Goal: Task Accomplishment & Management: Manage account settings

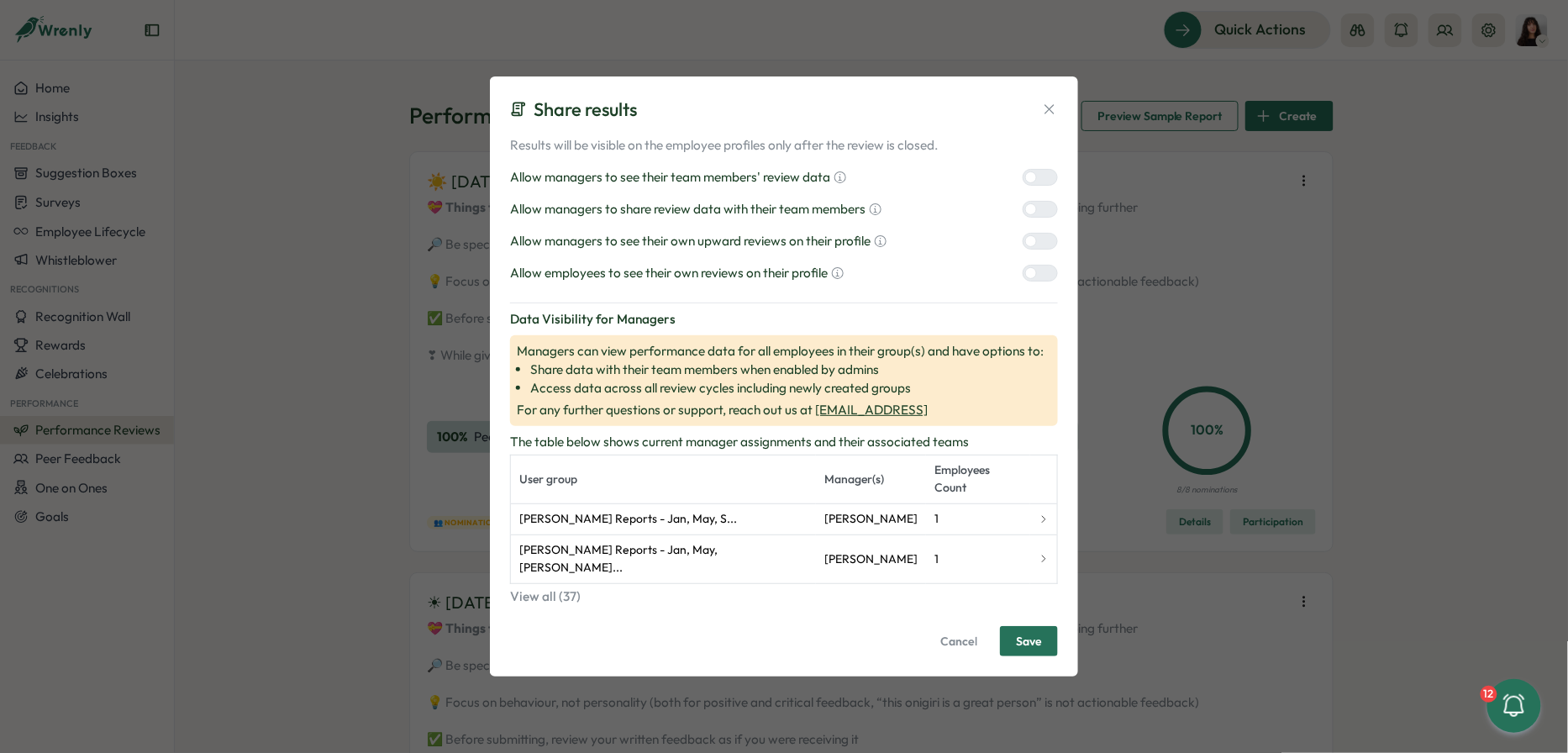
scroll to position [1718, 0]
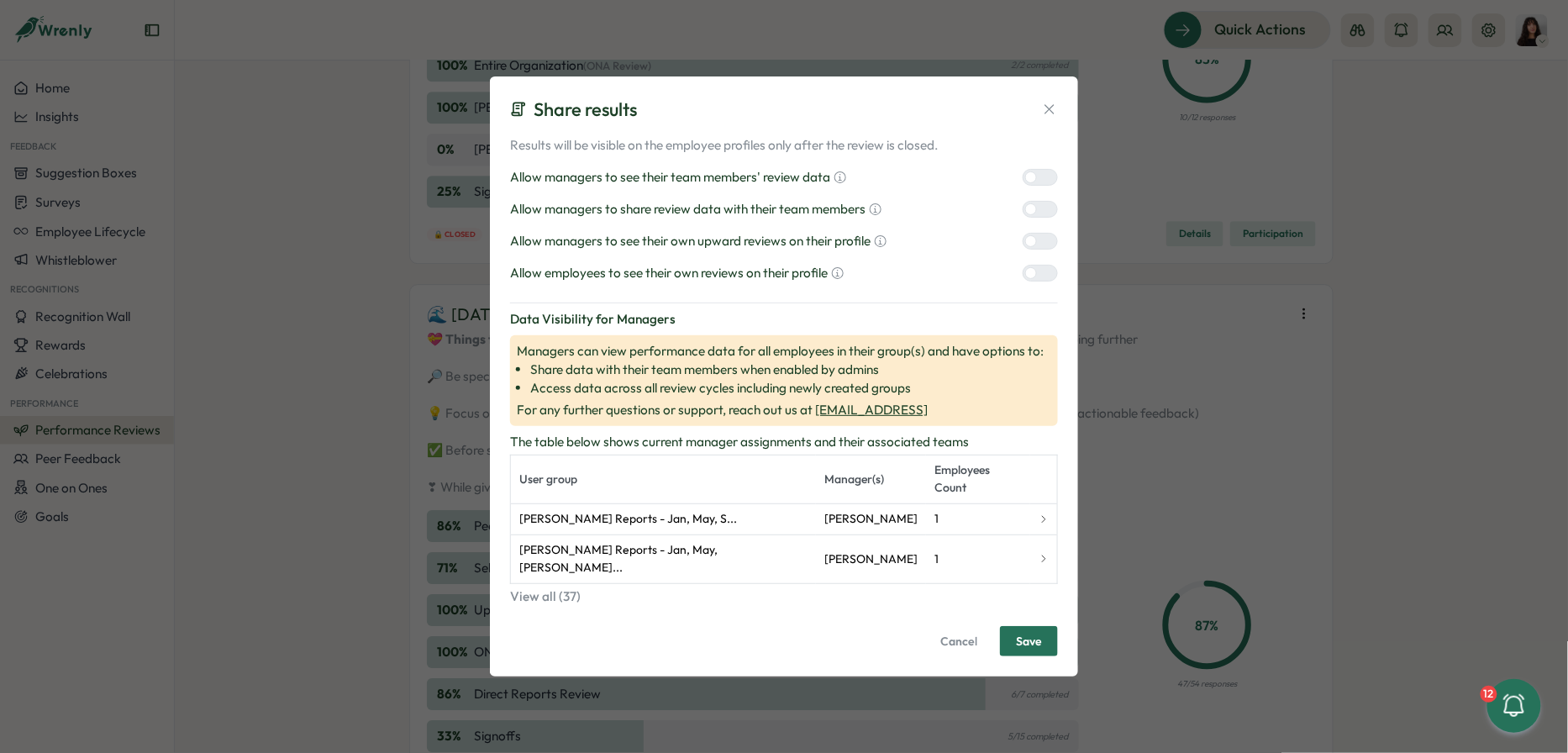
click at [1032, 281] on label at bounding box center [1040, 273] width 35 height 17
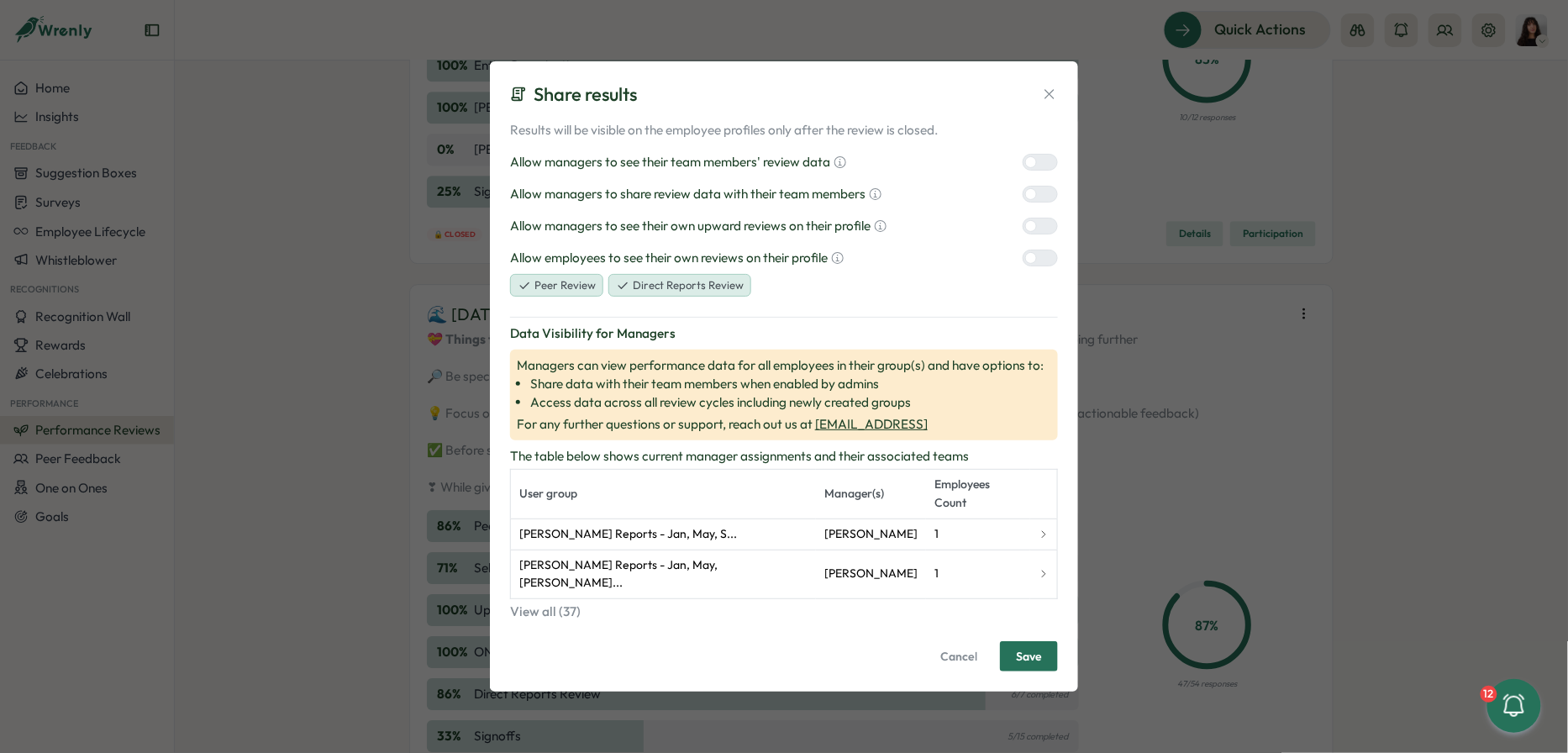
click at [1021, 642] on span "Save" at bounding box center [1029, 656] width 26 height 28
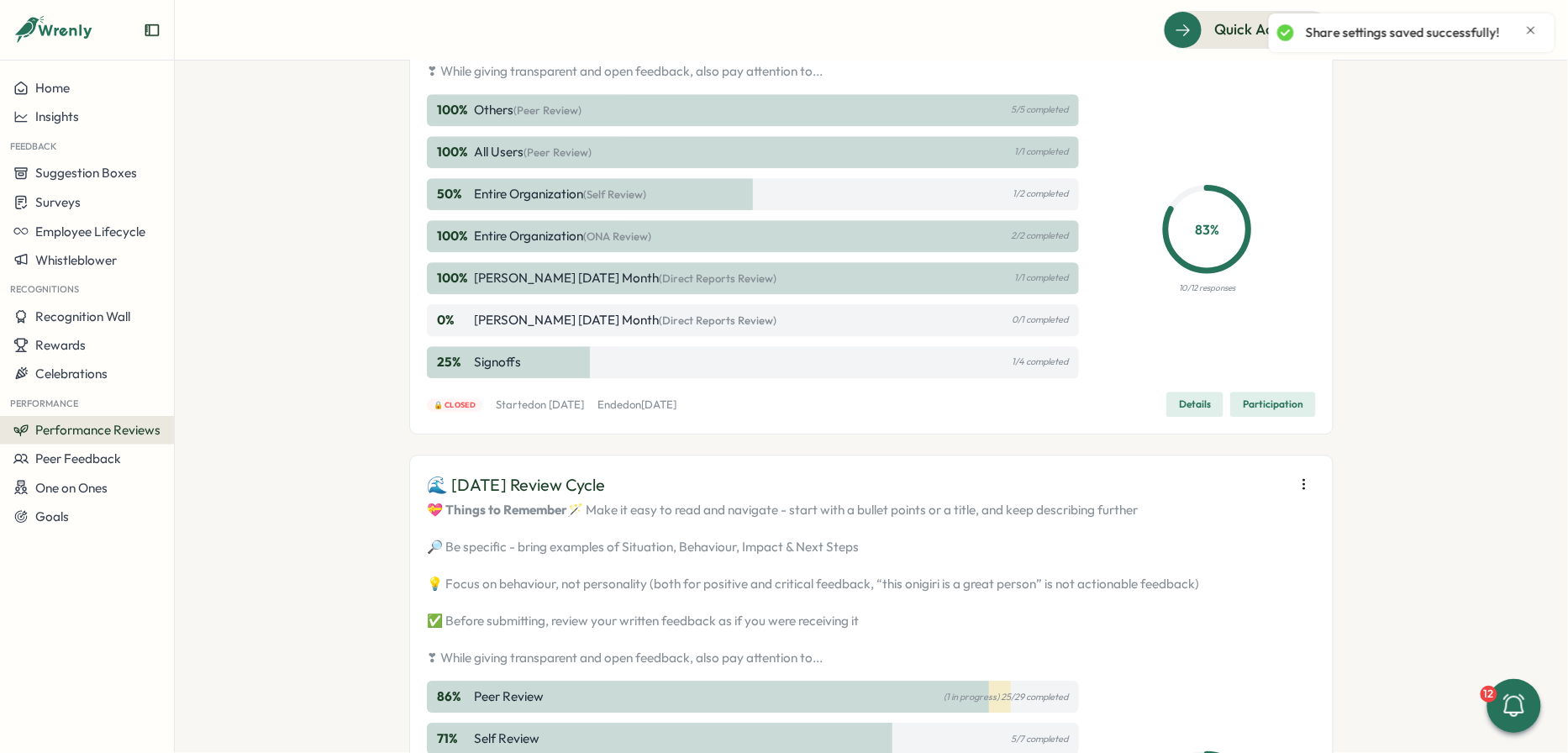
scroll to position [1430, 0]
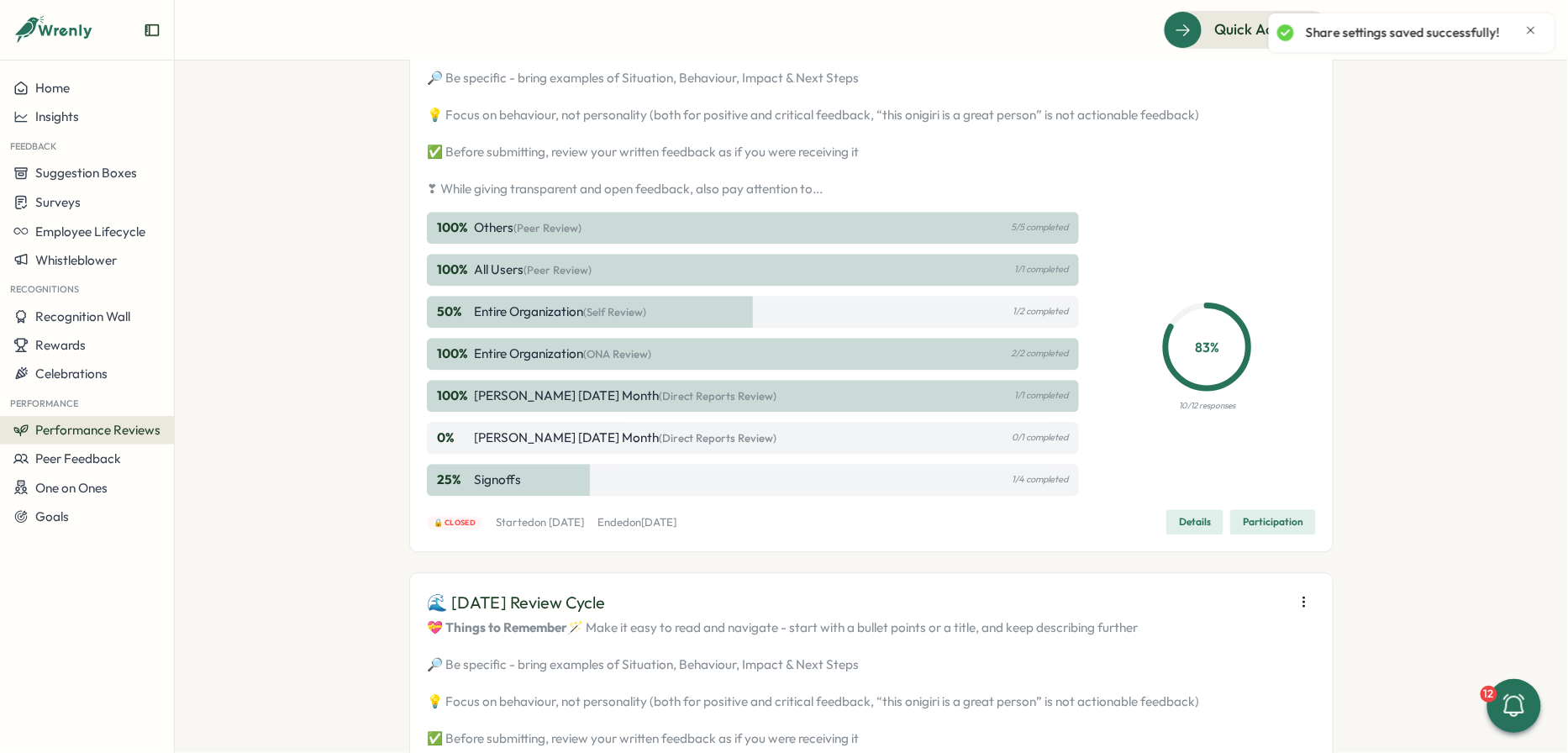
click at [1305, 109] on div "🌊 July 2025 Third Month Review Cycle 💝 Things to Remember 🪄 Make it easy to rea…" at bounding box center [871, 268] width 925 height 567
click at [1301, 23] on icon "button" at bounding box center [1304, 14] width 17 height 17
click at [1190, 183] on span "Edit visibility of results" at bounding box center [1206, 182] width 124 height 15
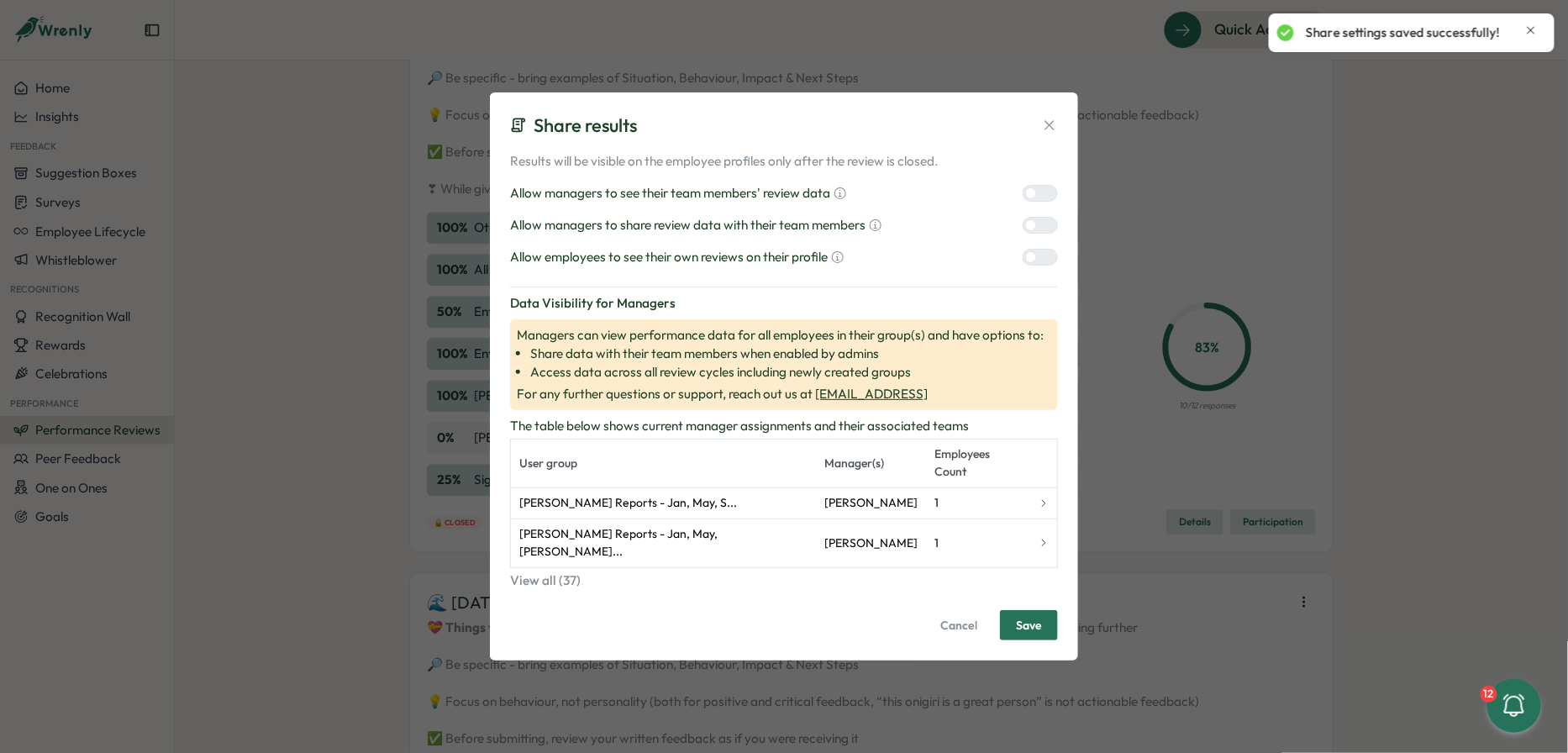
click at [1039, 265] on div at bounding box center [1047, 257] width 20 height 15
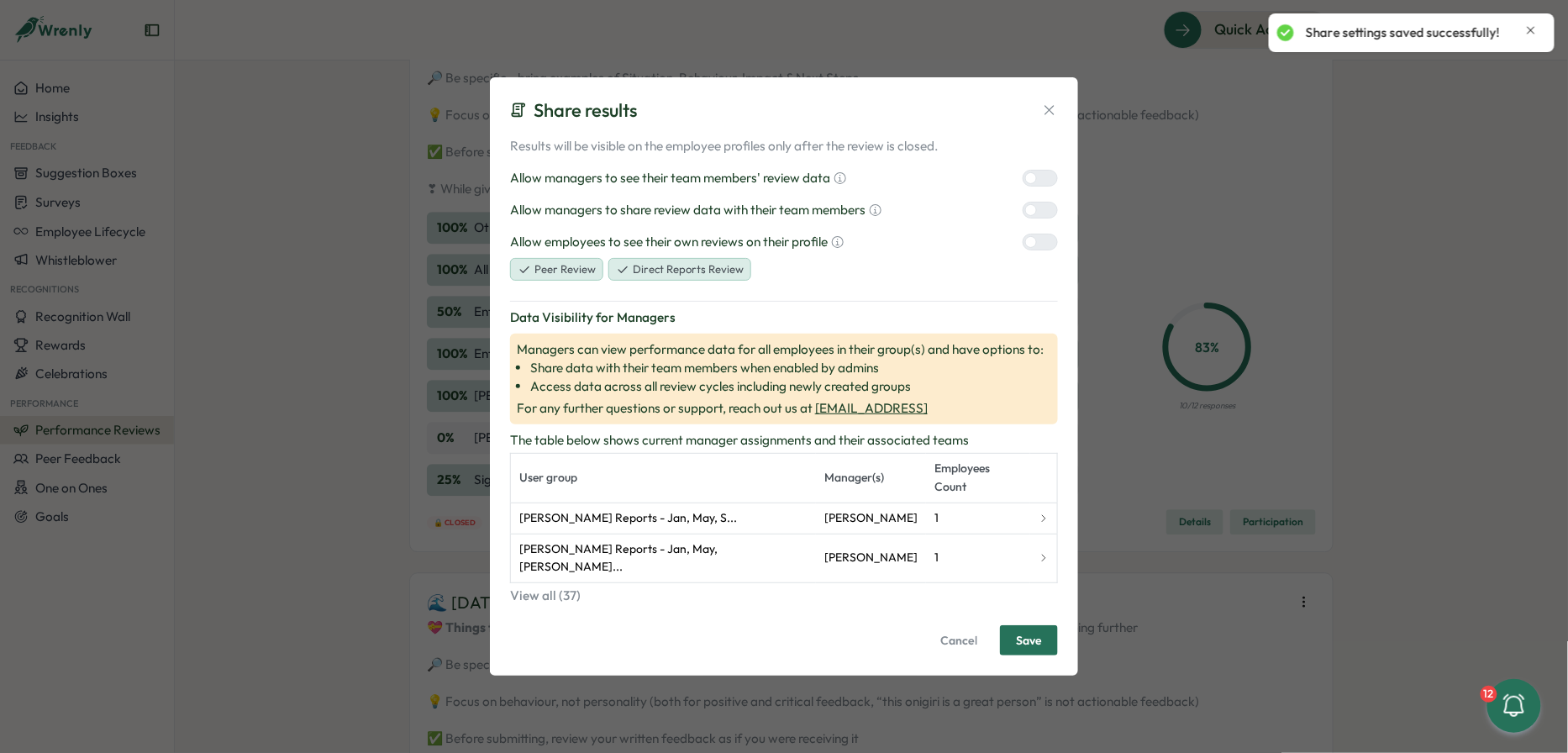
click at [1024, 626] on span "Save" at bounding box center [1029, 640] width 26 height 28
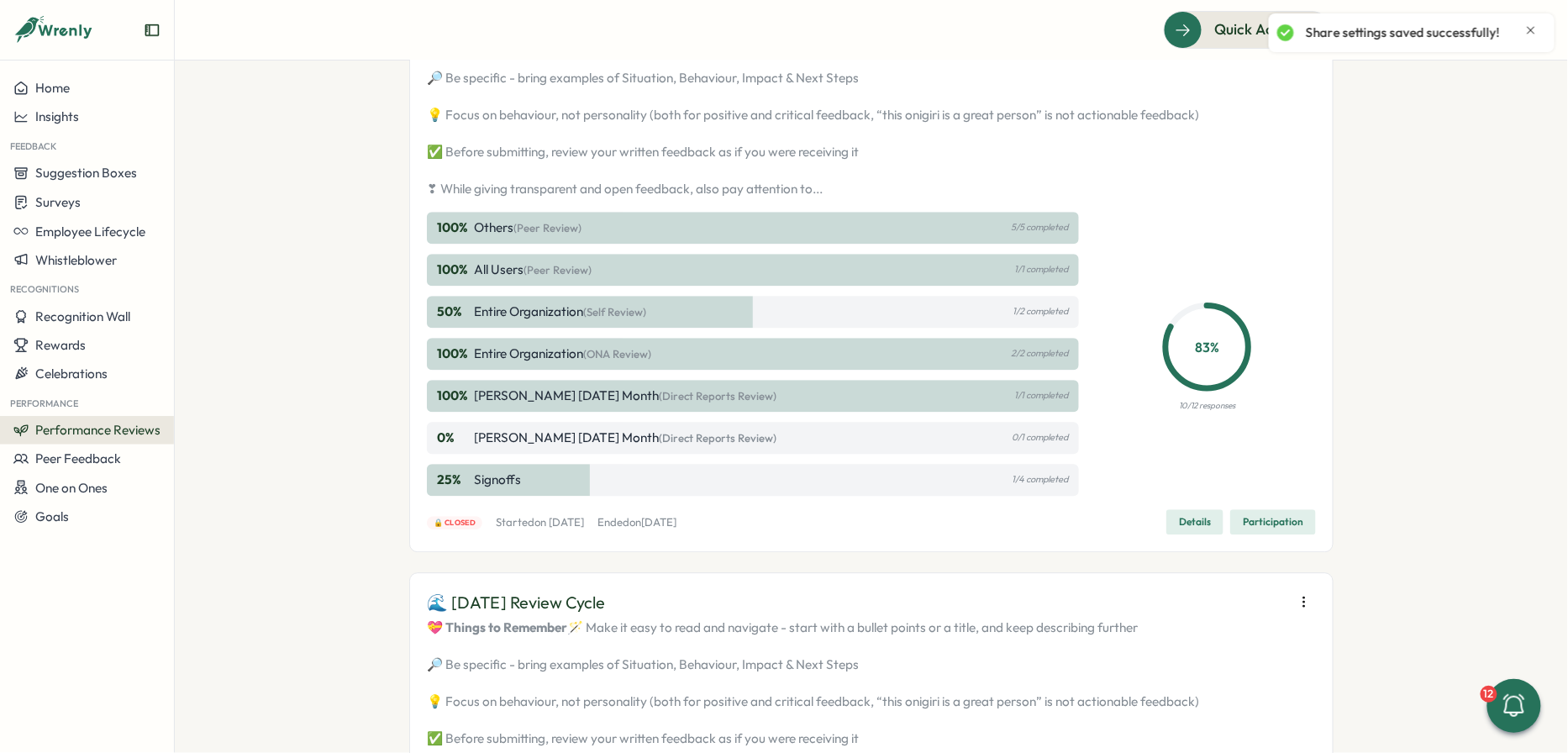
click at [1534, 27] on icon "Close notification" at bounding box center [1531, 30] width 14 height 14
click at [1367, 21] on button at bounding box center [1357, 30] width 34 height 34
click at [1372, 156] on div "Employee View" at bounding box center [1359, 153] width 114 height 18
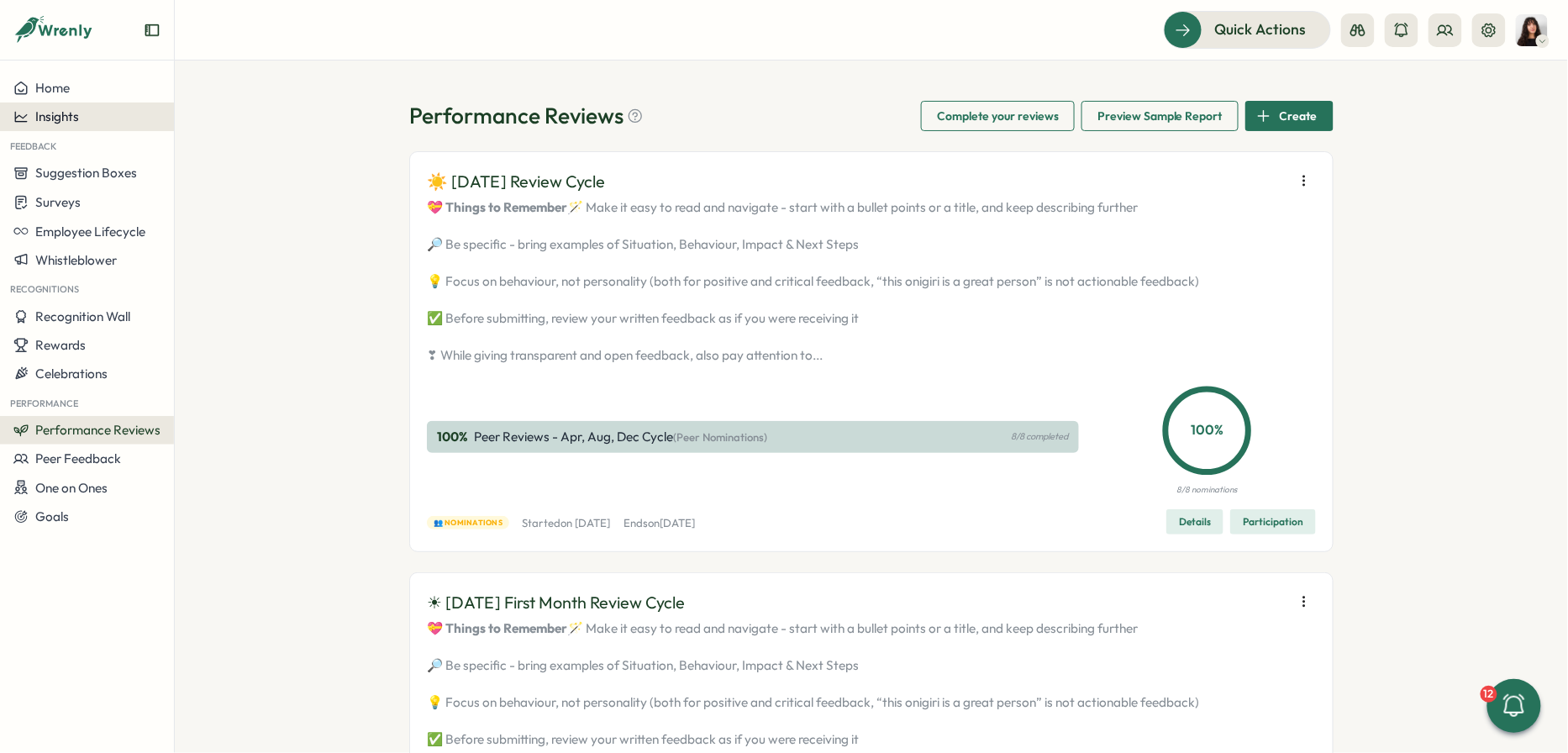
click at [52, 106] on button "Insights" at bounding box center [87, 116] width 174 height 28
click at [1459, 40] on button at bounding box center [1446, 30] width 34 height 34
click at [1524, 26] on img at bounding box center [1532, 30] width 32 height 32
click at [1497, 125] on div "My Activity" at bounding box center [1505, 113] width 103 height 32
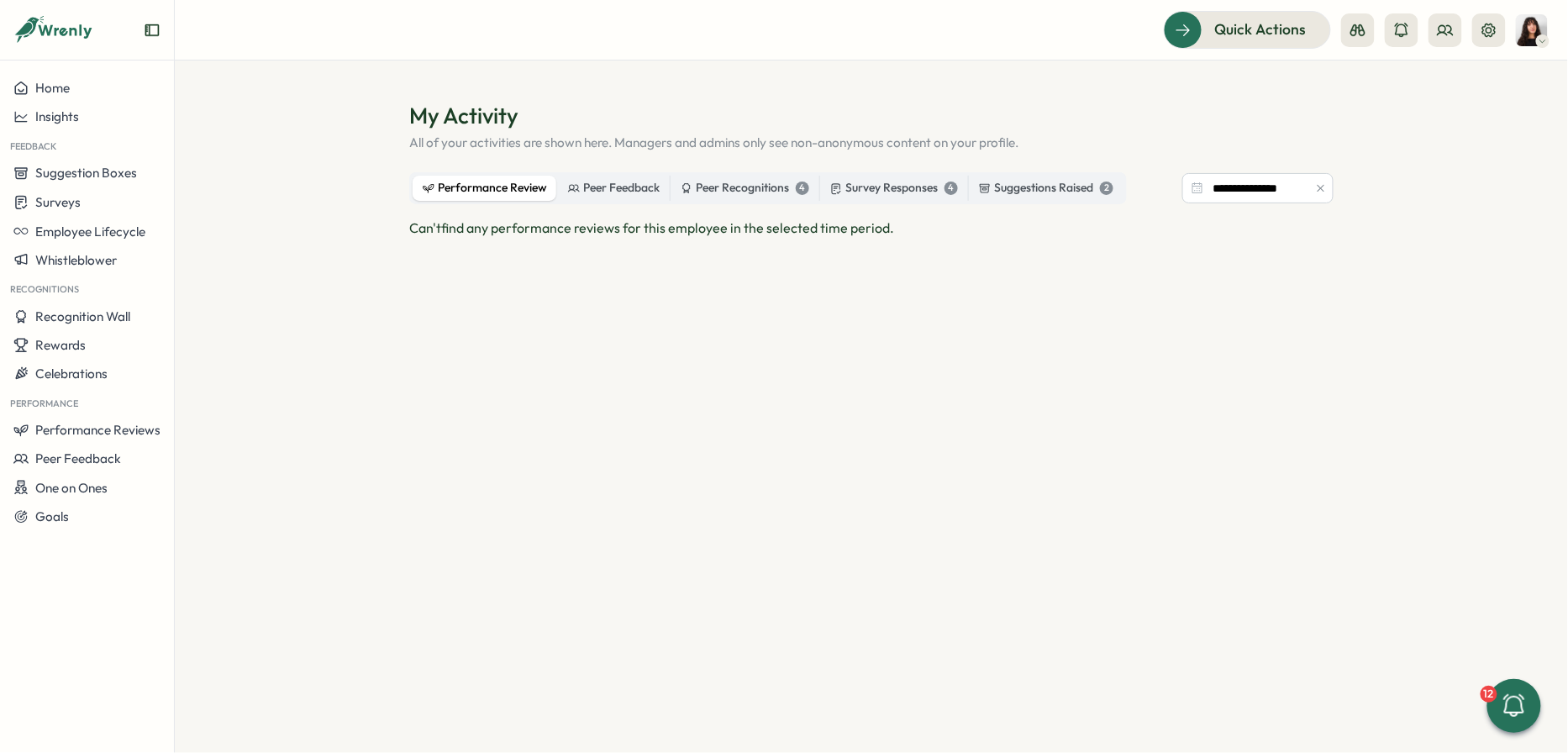
click at [594, 165] on div "**********" at bounding box center [871, 348] width 925 height 495
click at [593, 191] on div "Peer Feedback" at bounding box center [613, 188] width 92 height 18
click at [720, 196] on div "Peer Recognitions 4" at bounding box center [745, 188] width 129 height 18
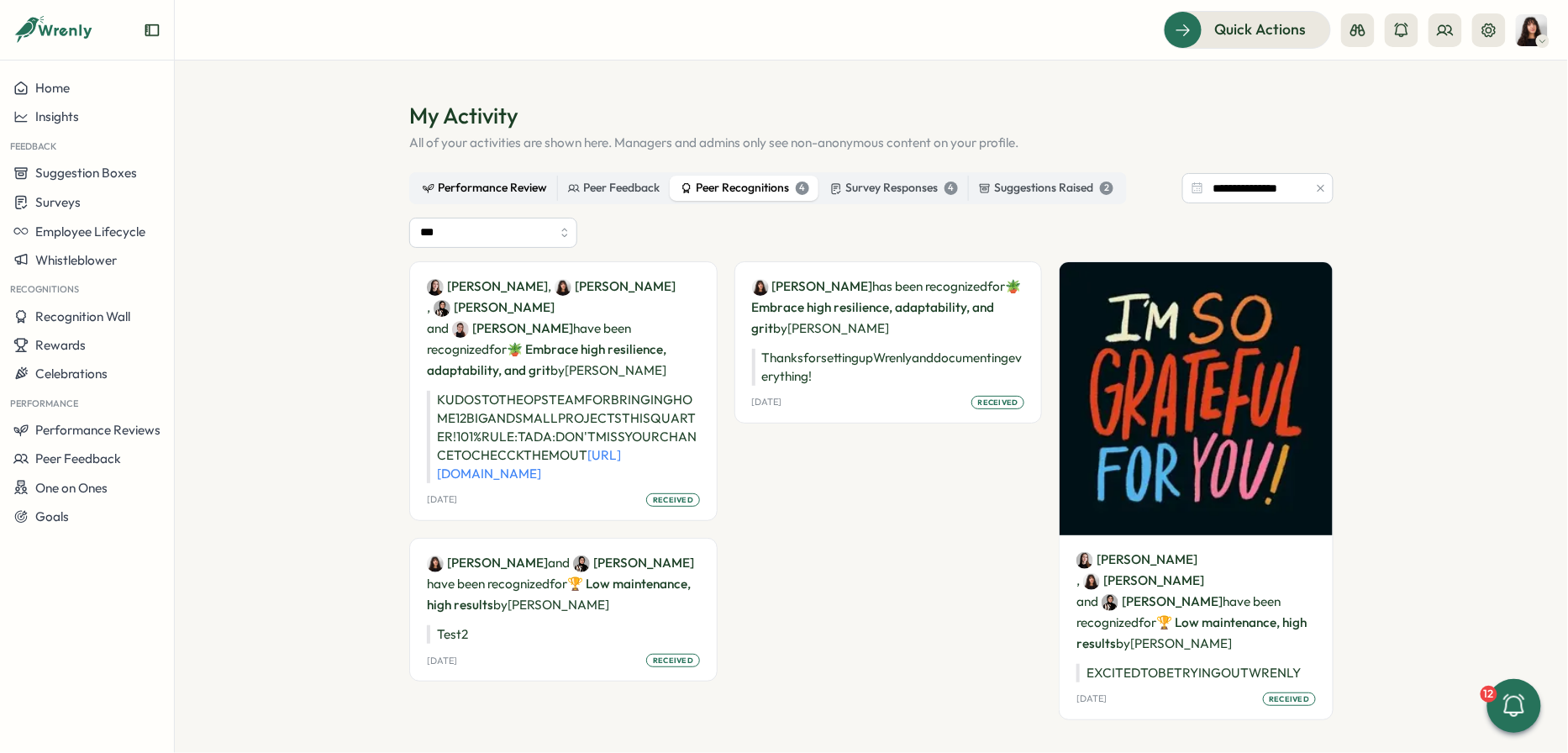
click at [459, 189] on div "Performance Review" at bounding box center [485, 188] width 124 height 18
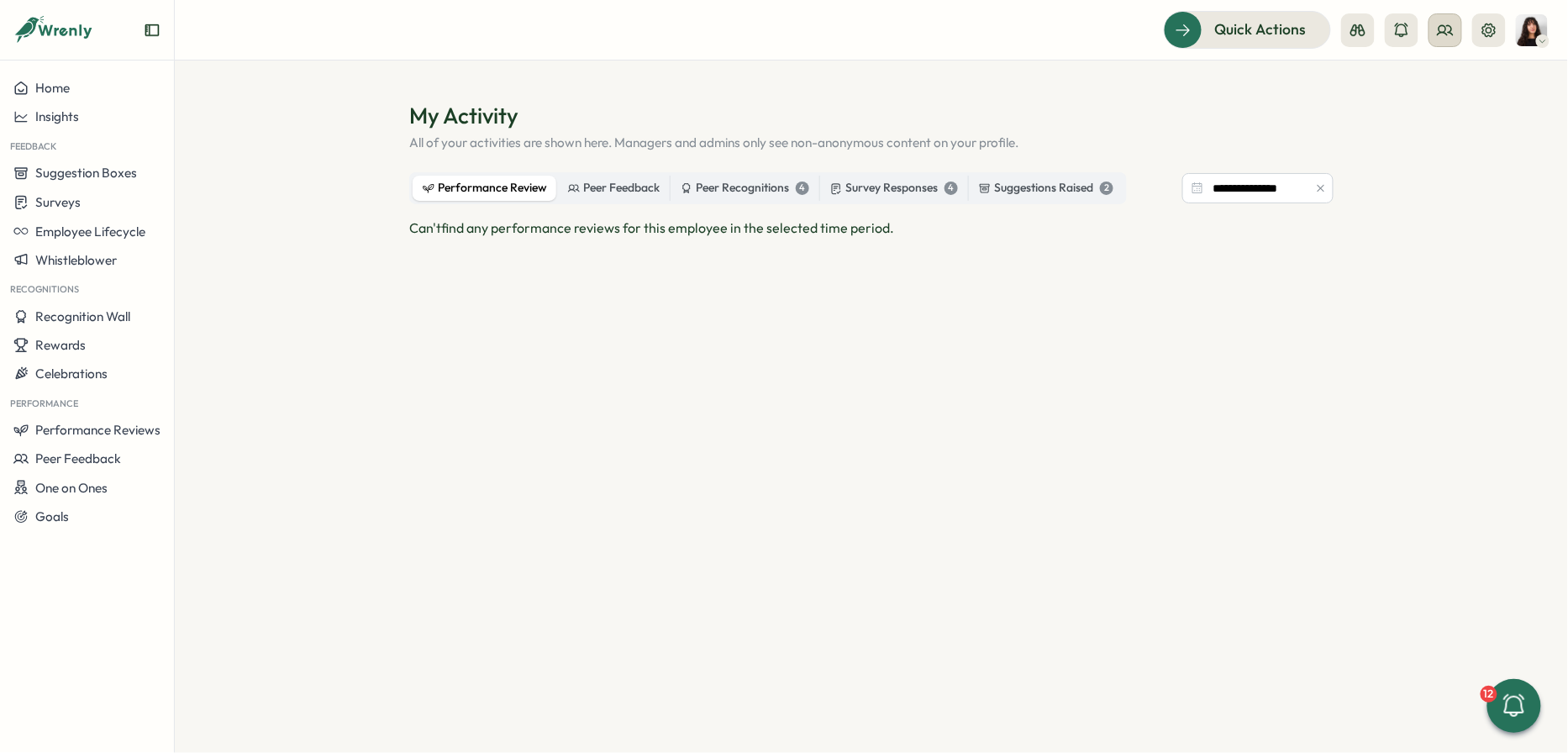
click at [1453, 38] on icon at bounding box center [1446, 30] width 17 height 17
click at [1436, 93] on div "Org Members" at bounding box center [1447, 83] width 126 height 32
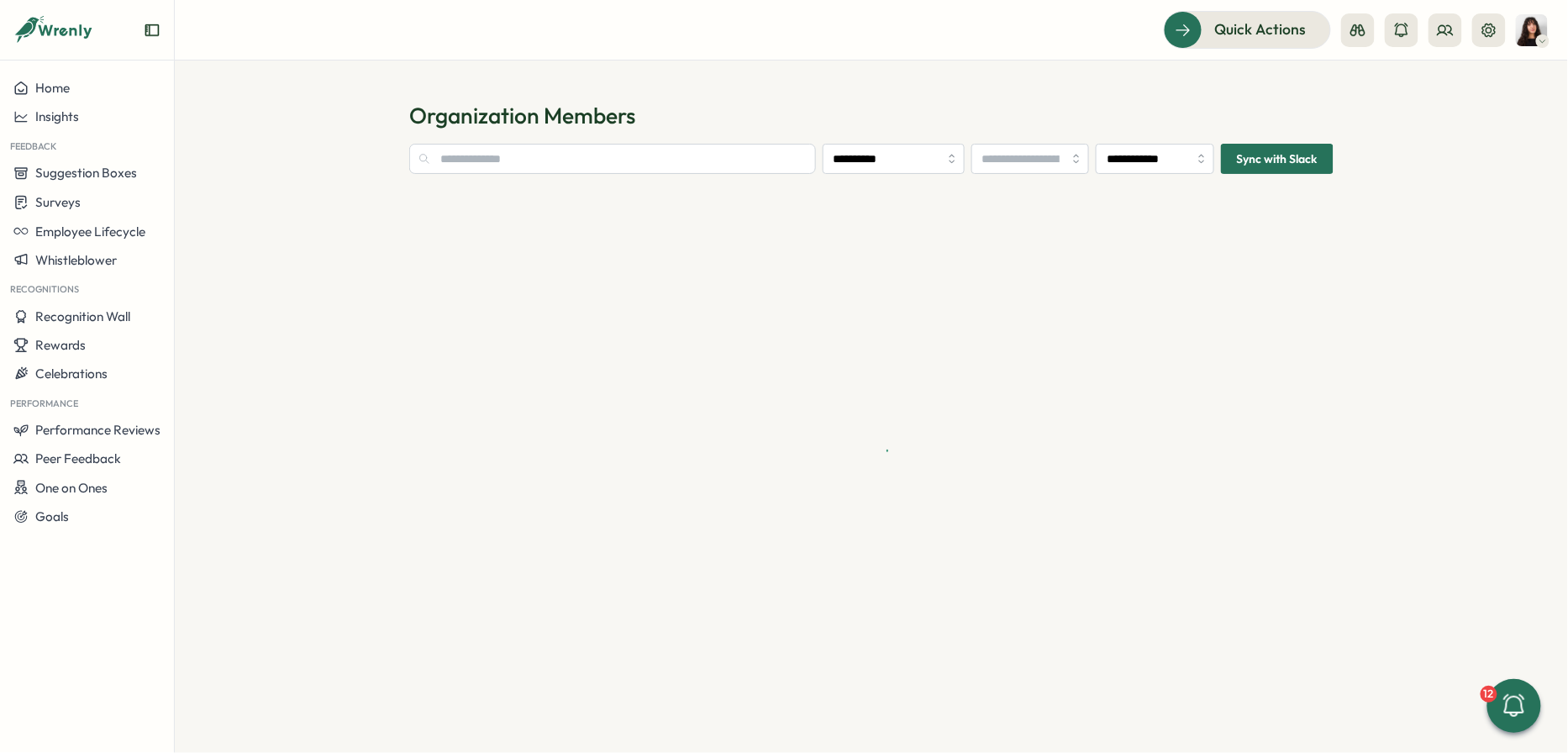
type input "**********"
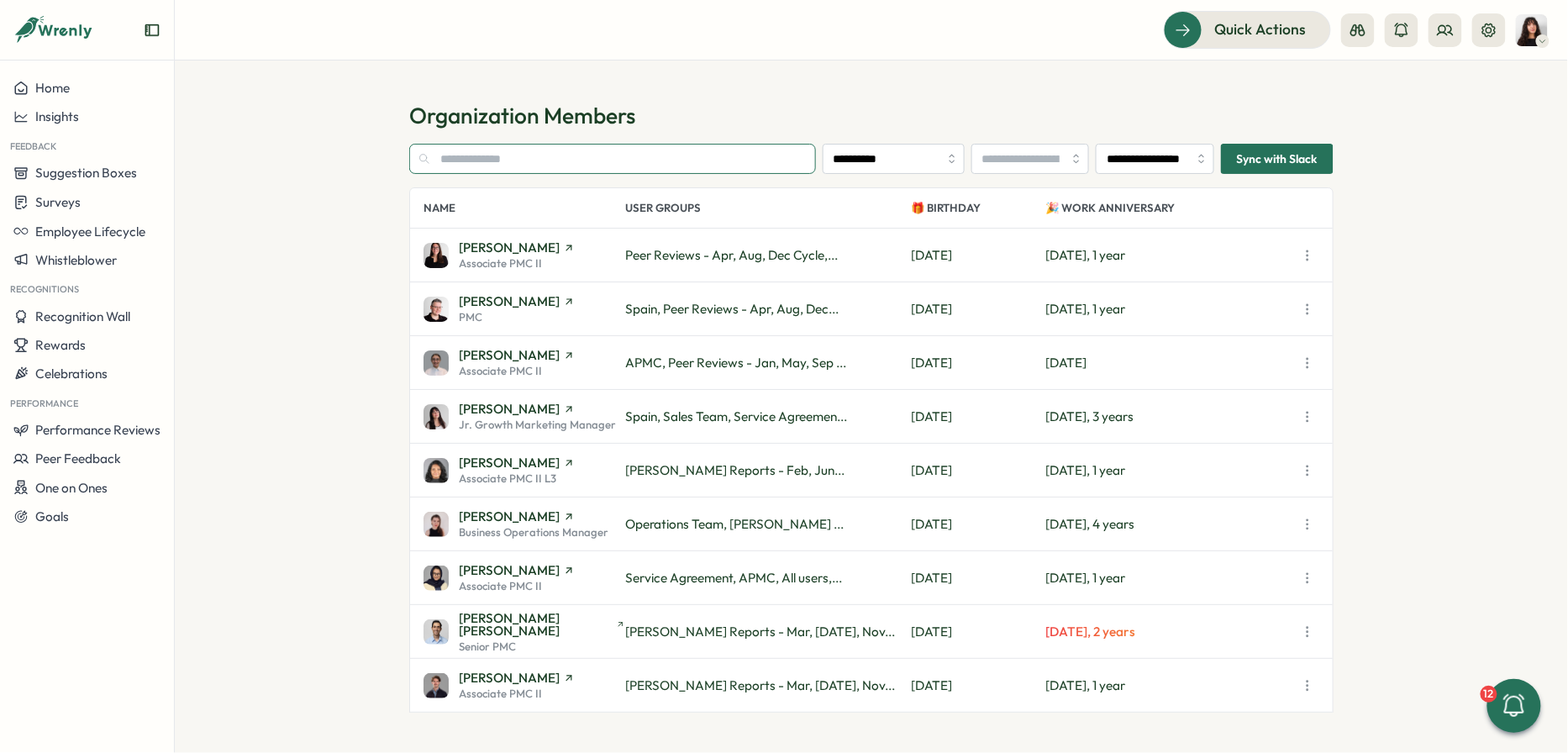
click at [504, 157] on input "text" at bounding box center [612, 158] width 407 height 30
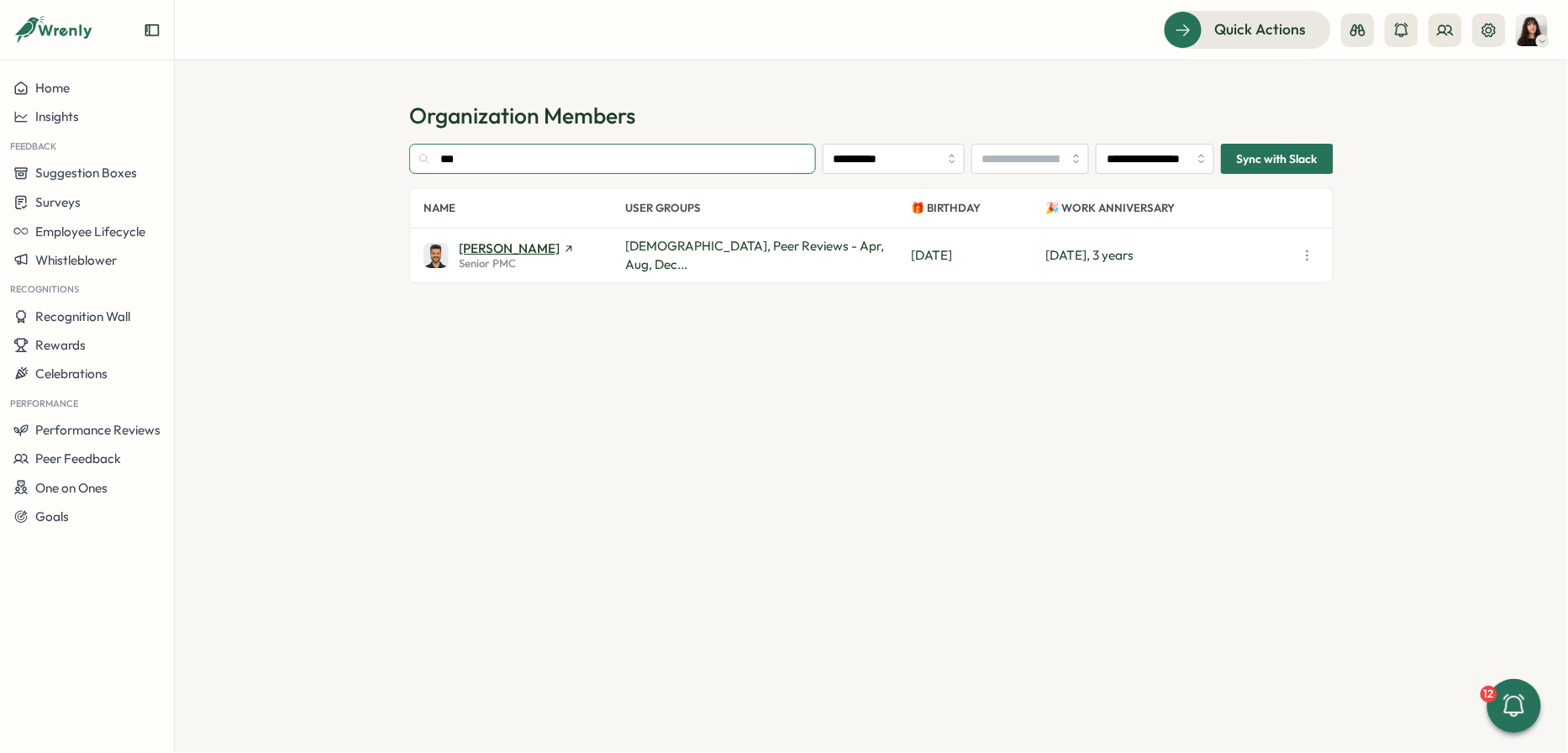
type input "***"
click at [507, 254] on span "[PERSON_NAME]" at bounding box center [509, 249] width 101 height 13
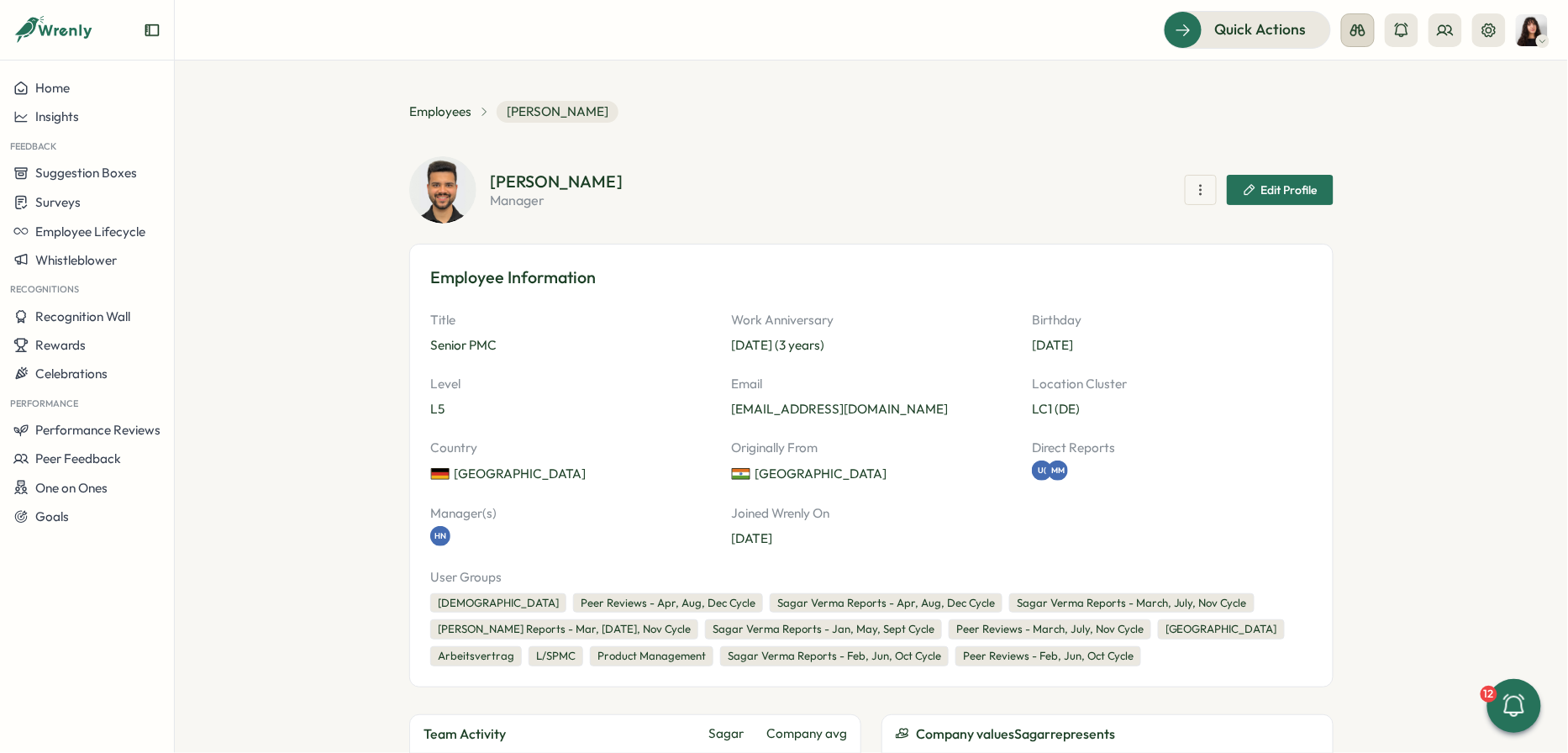
click at [1360, 40] on button at bounding box center [1357, 30] width 34 height 34
click at [1327, 146] on div "Employee View" at bounding box center [1359, 153] width 114 height 18
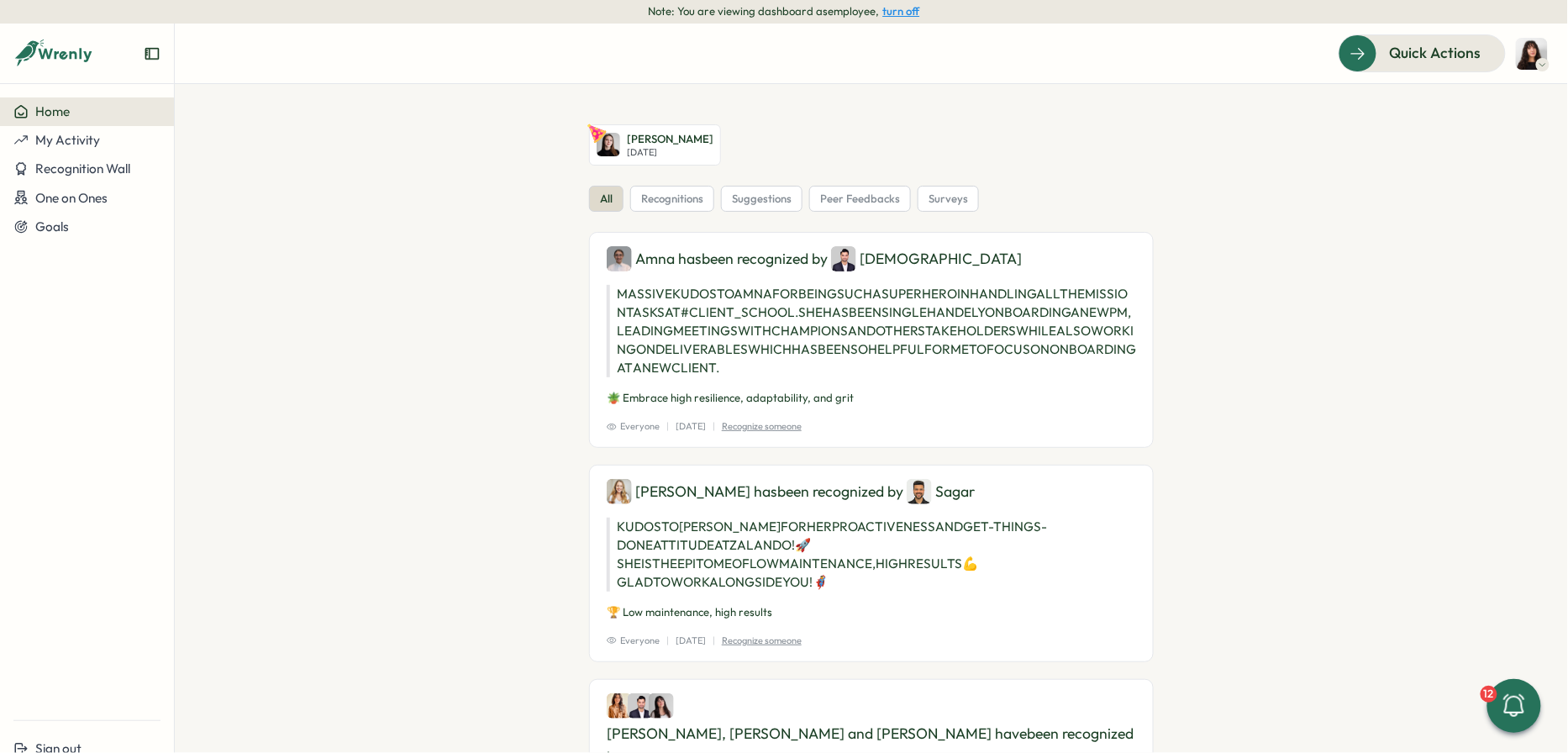
click at [896, 9] on button "turn off" at bounding box center [902, 12] width 37 height 13
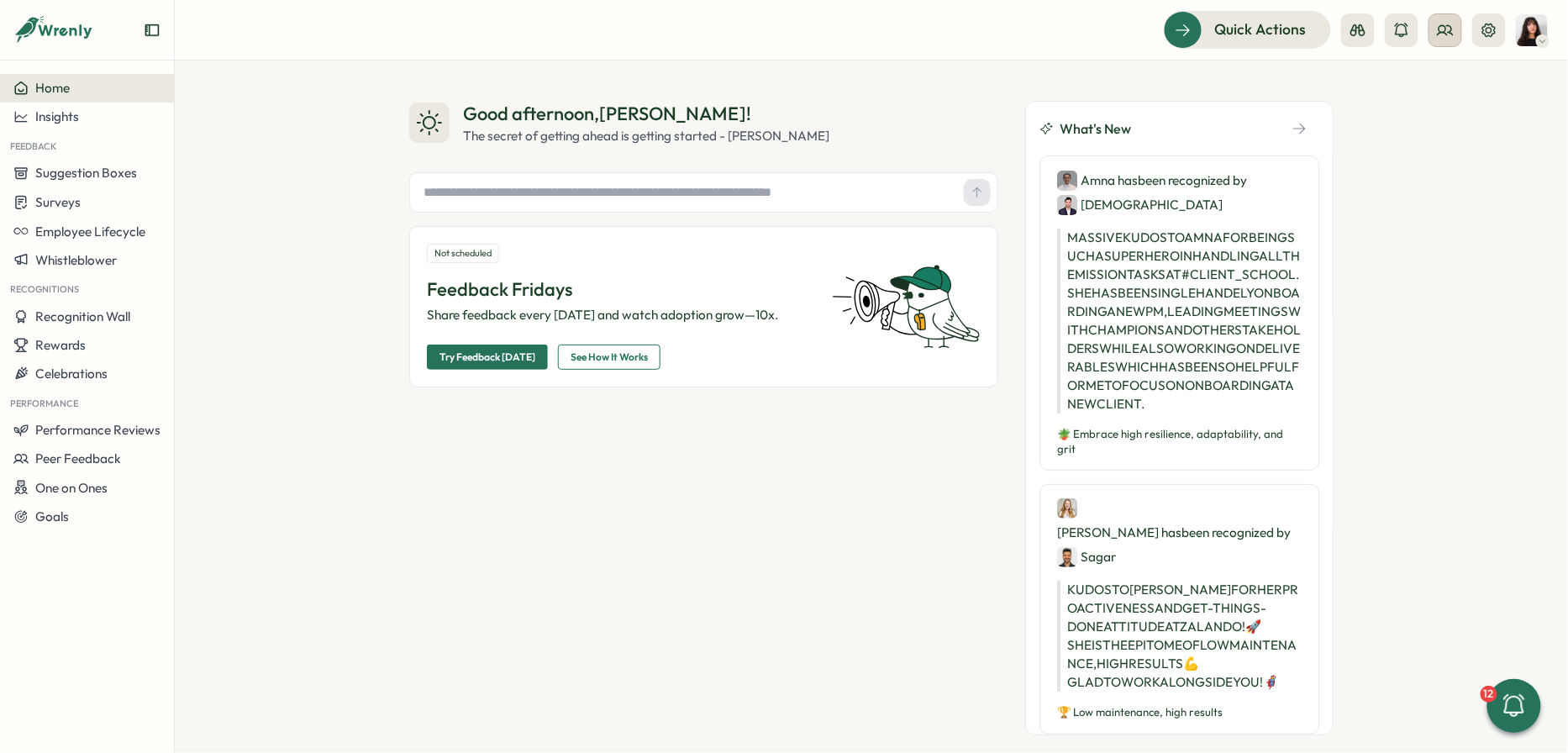
click at [1430, 27] on button at bounding box center [1446, 30] width 34 height 34
click at [1433, 88] on div "Org Members" at bounding box center [1447, 83] width 106 height 18
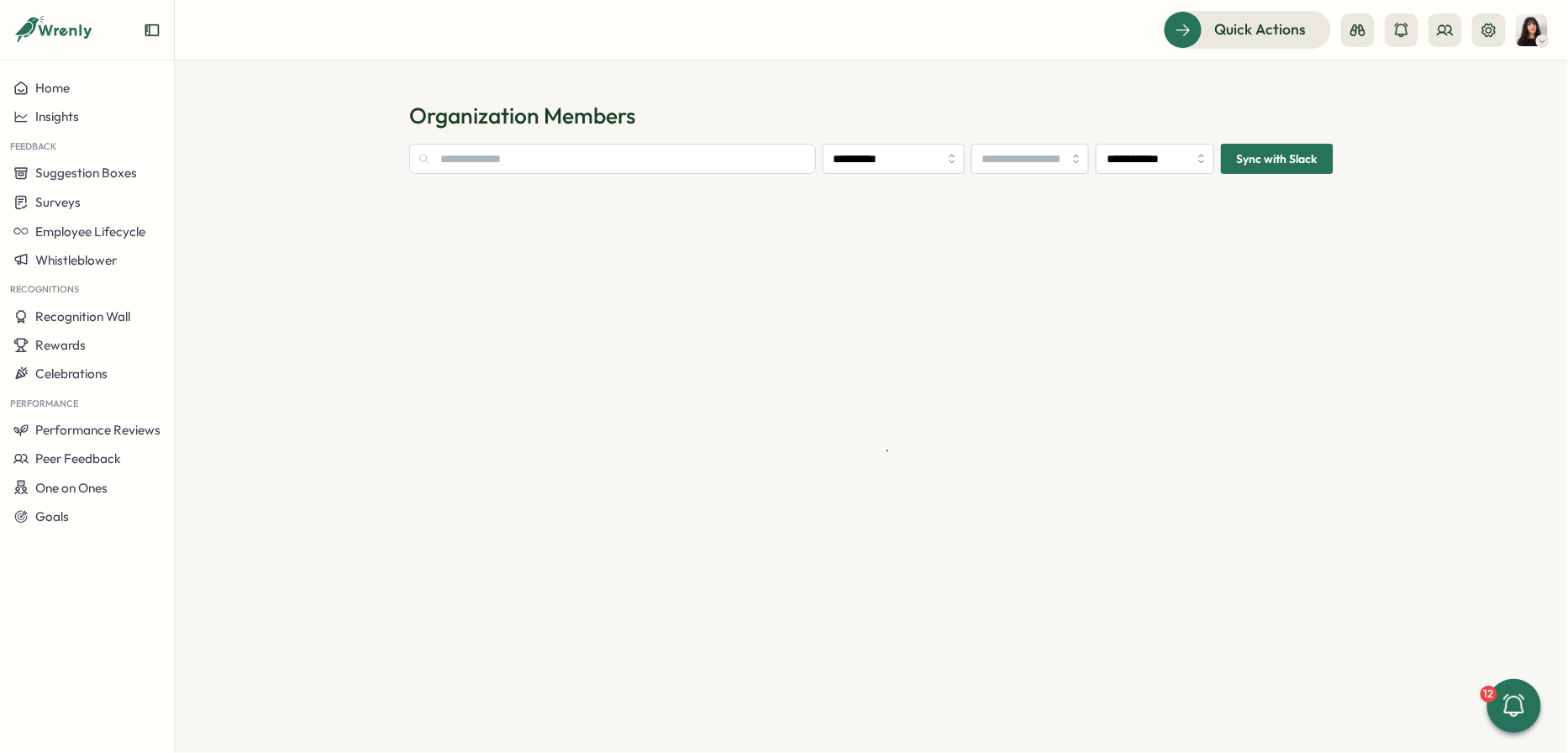
type input "**********"
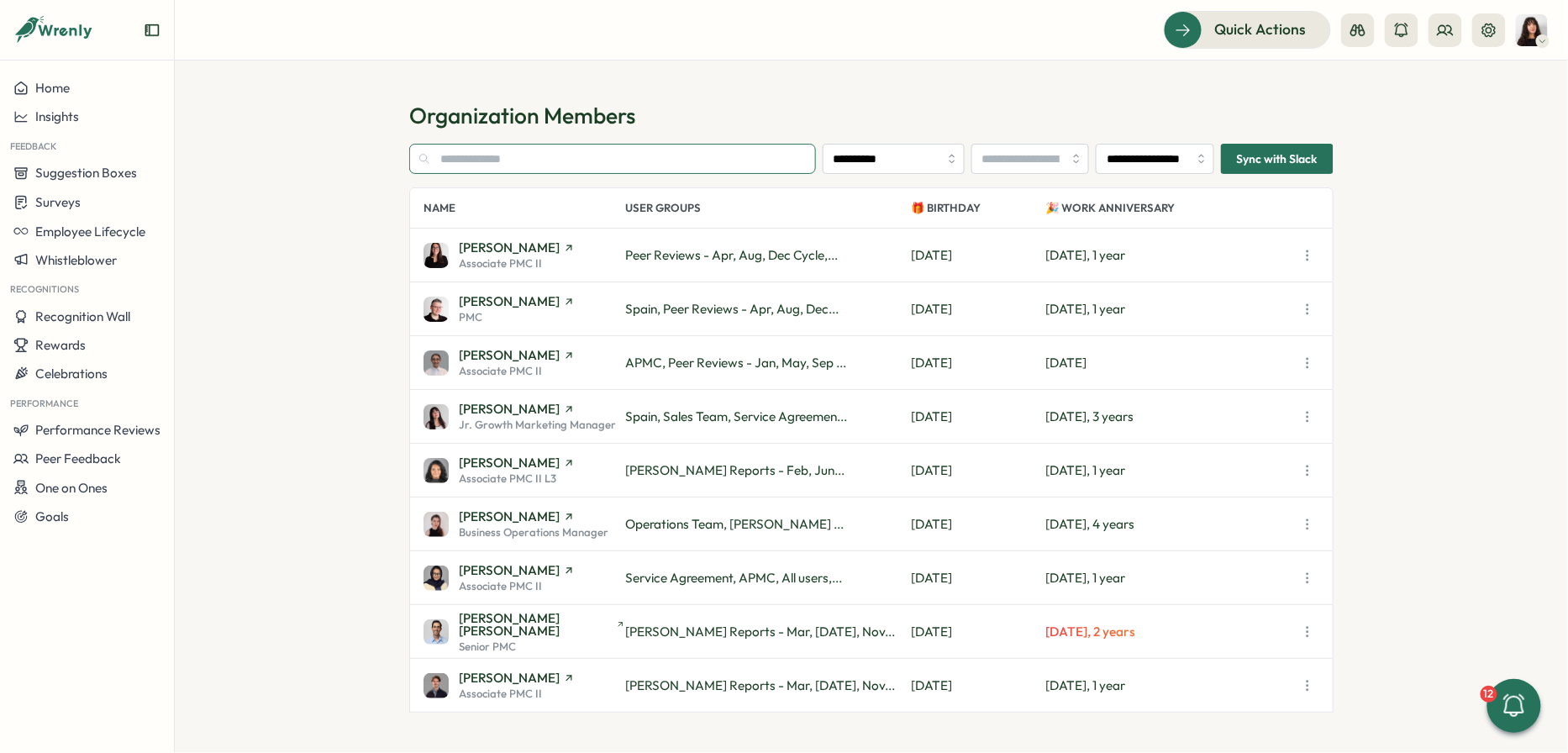
click at [676, 165] on input "text" at bounding box center [612, 158] width 407 height 30
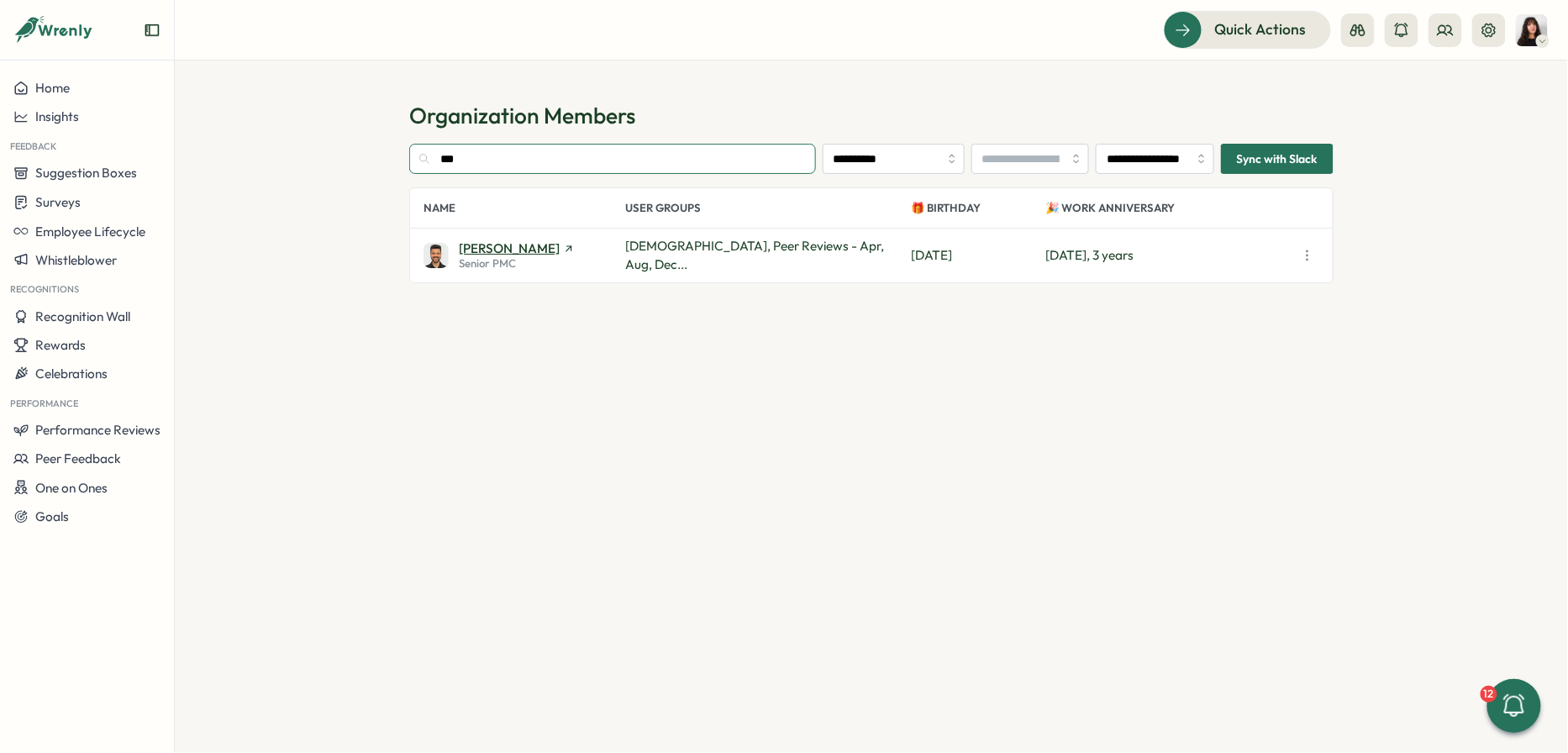
type input "***"
click at [500, 246] on span "[PERSON_NAME]" at bounding box center [509, 249] width 101 height 13
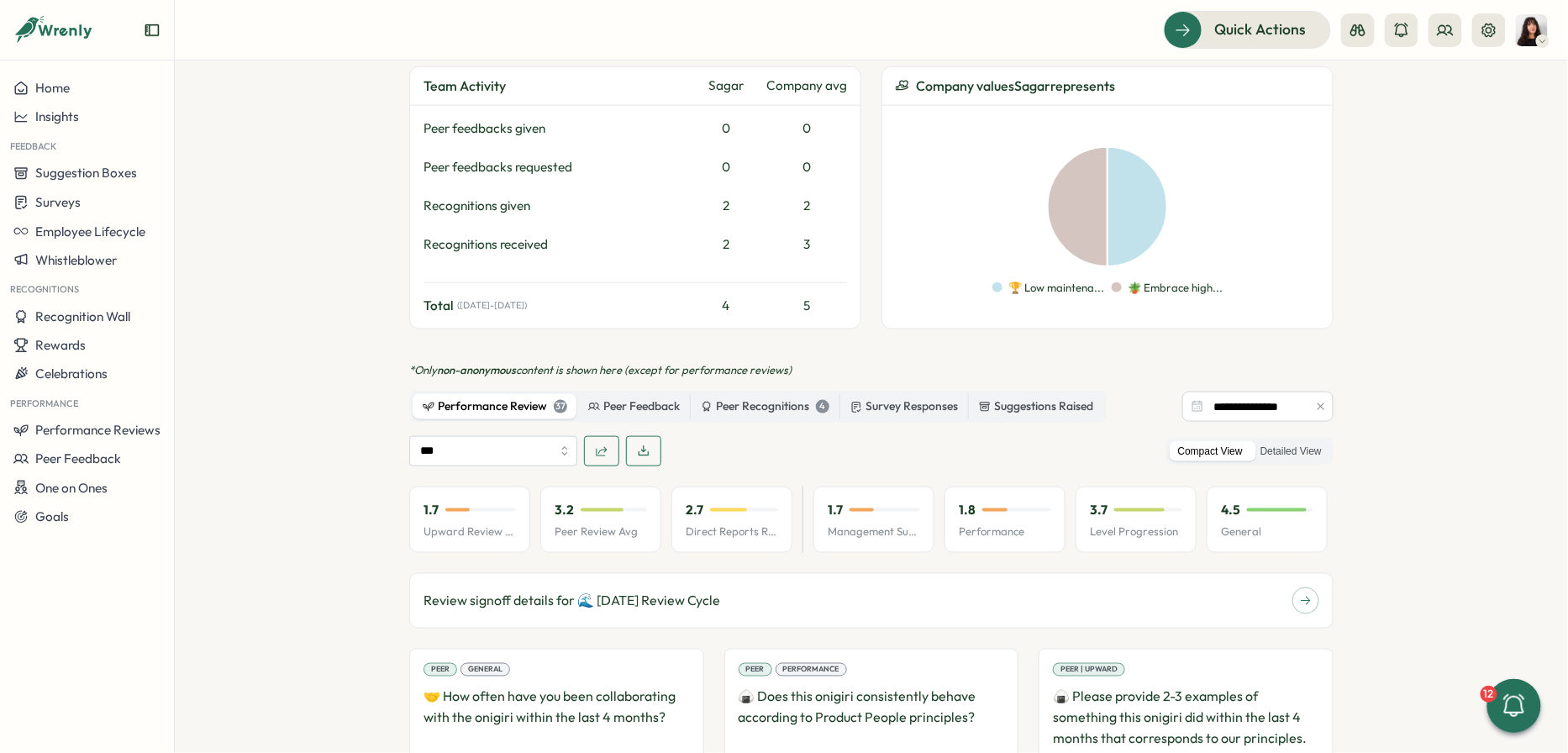
scroll to position [677, 0]
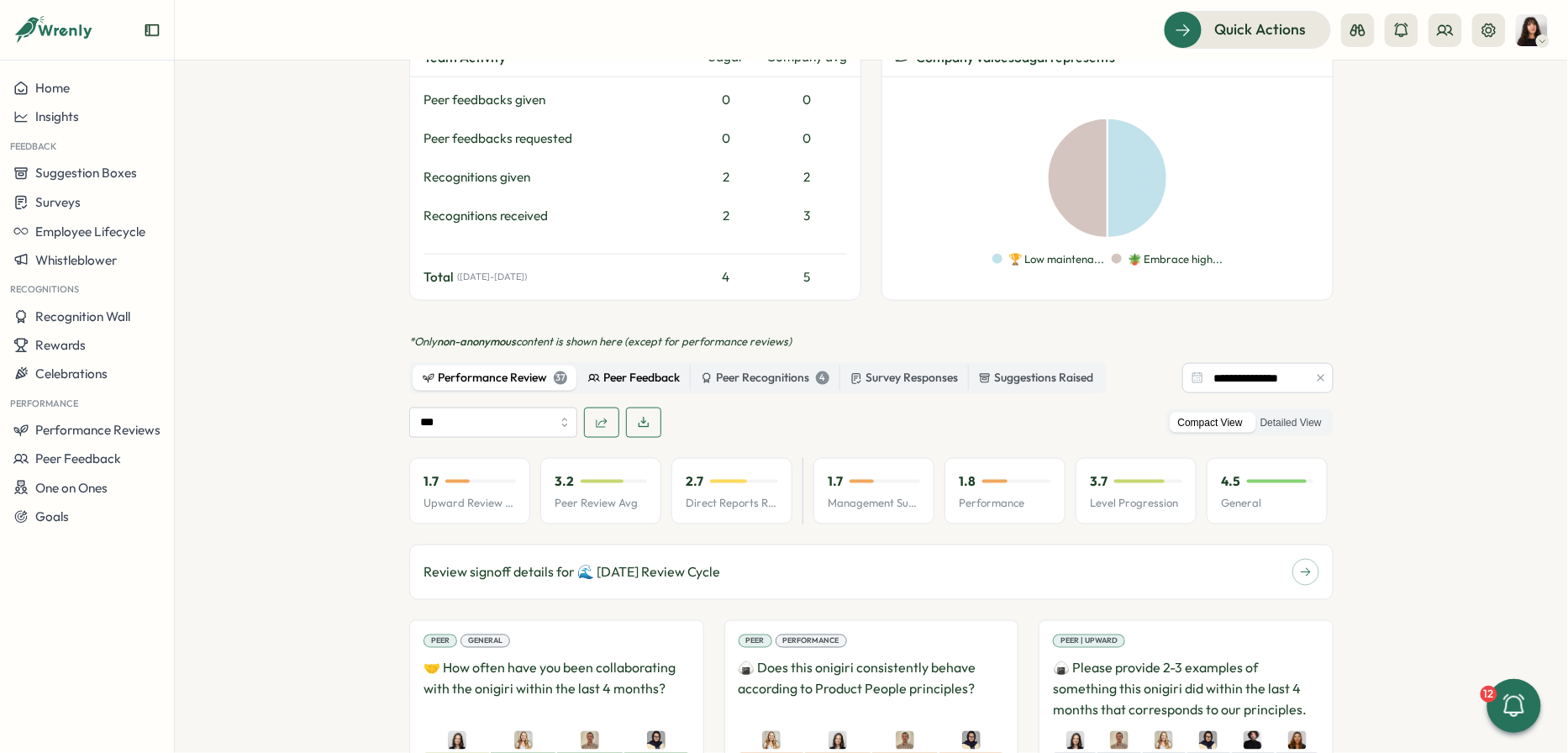
click at [632, 376] on div "Peer Feedback" at bounding box center [633, 378] width 92 height 18
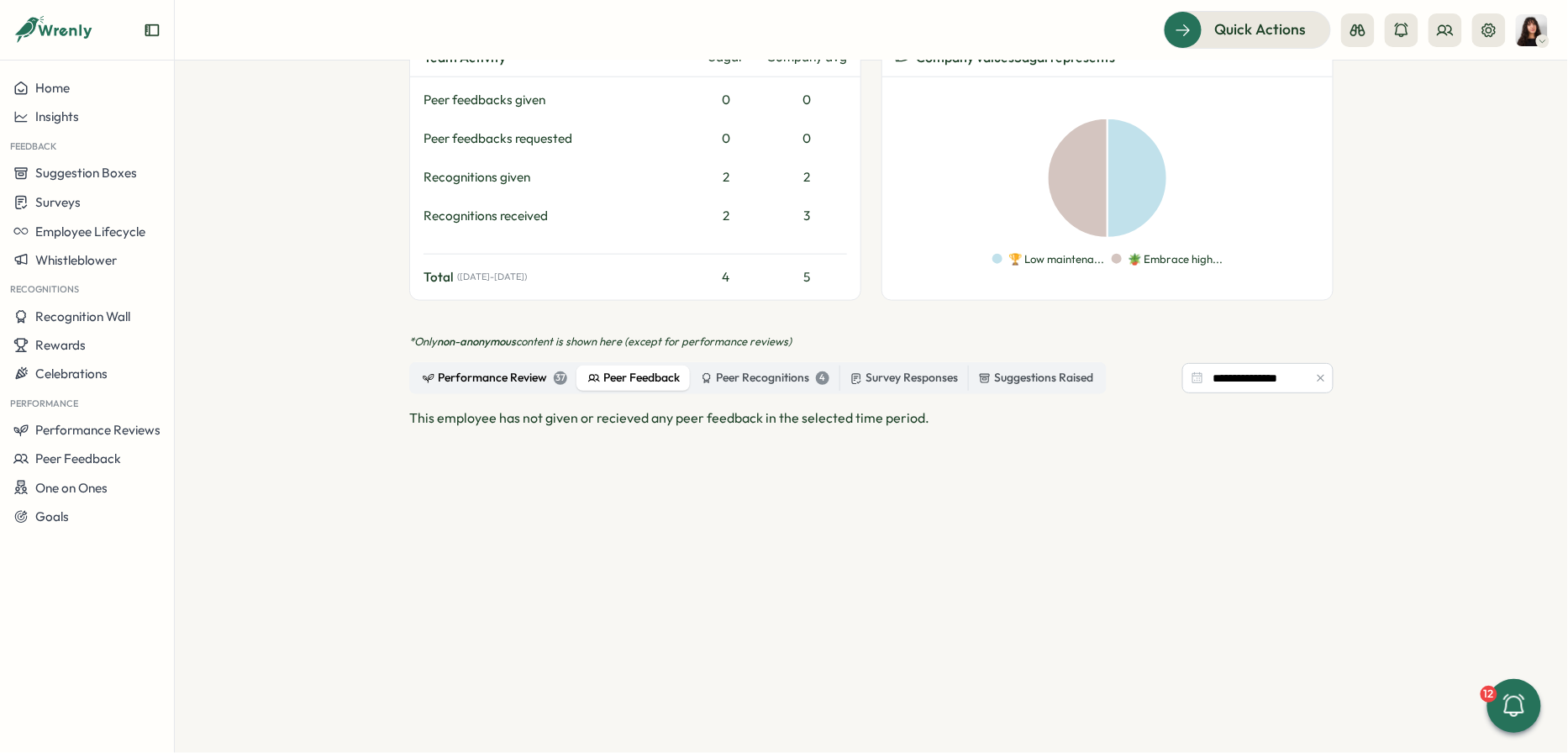
click at [510, 373] on div "Performance Review 37" at bounding box center [495, 378] width 144 height 18
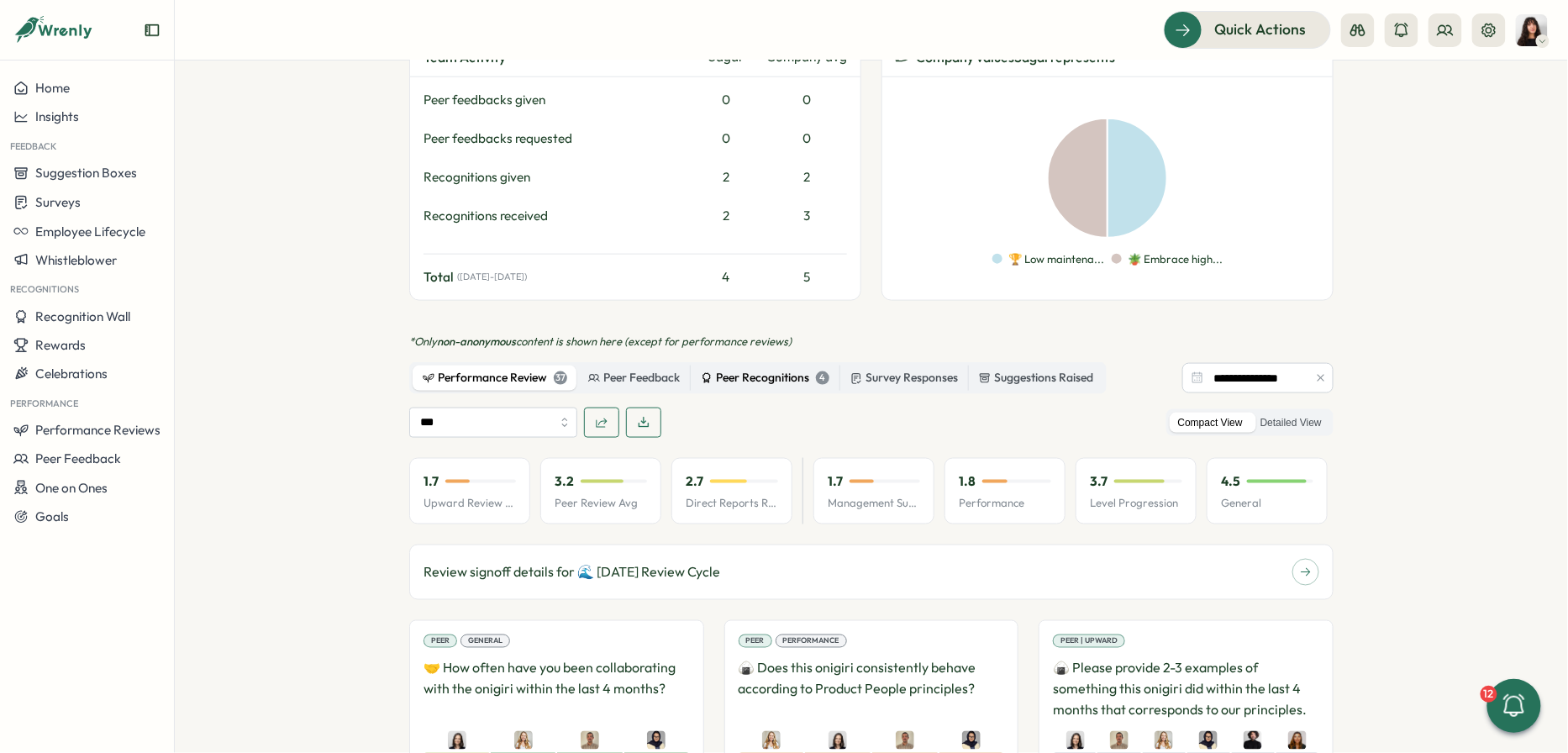
scroll to position [0, 0]
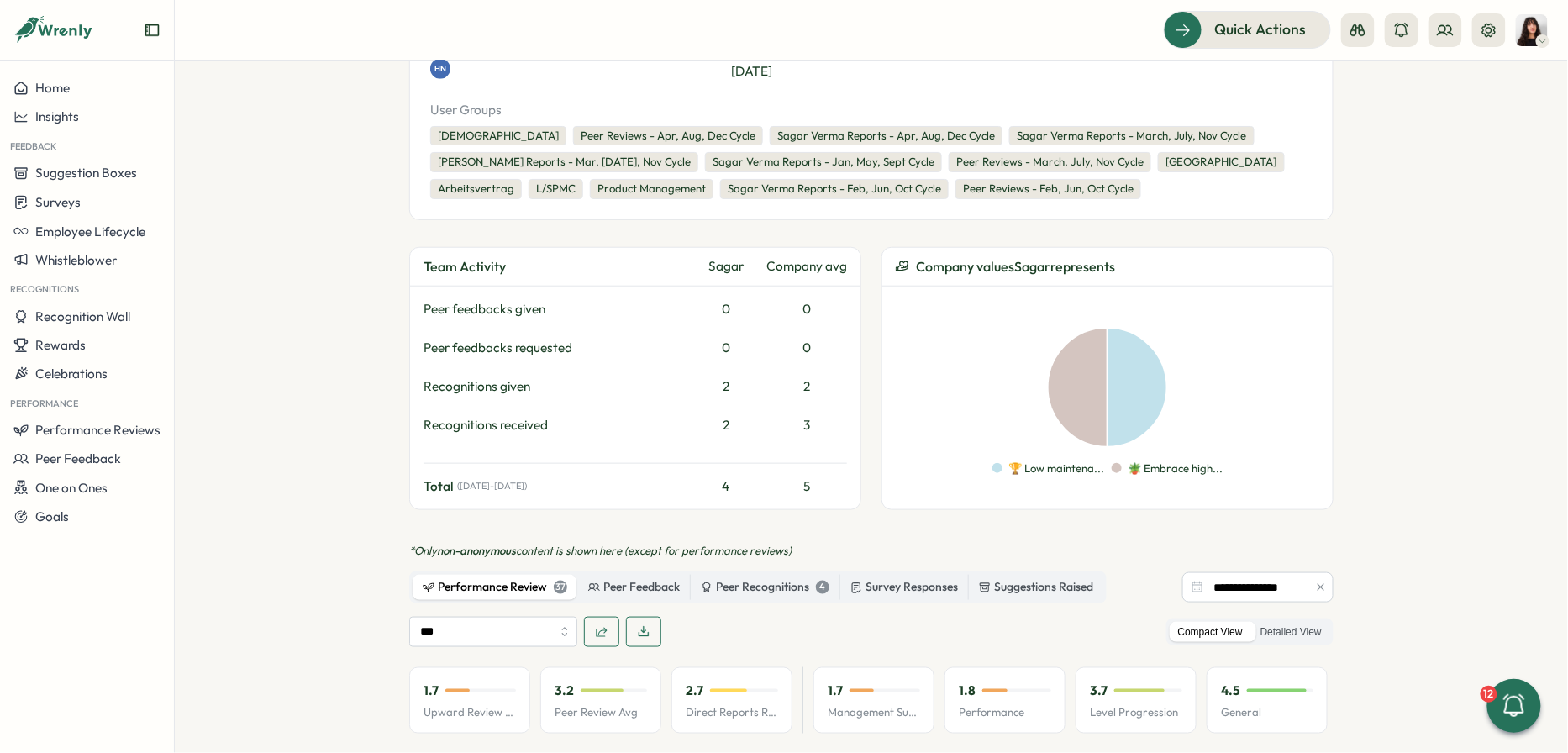
scroll to position [942, 0]
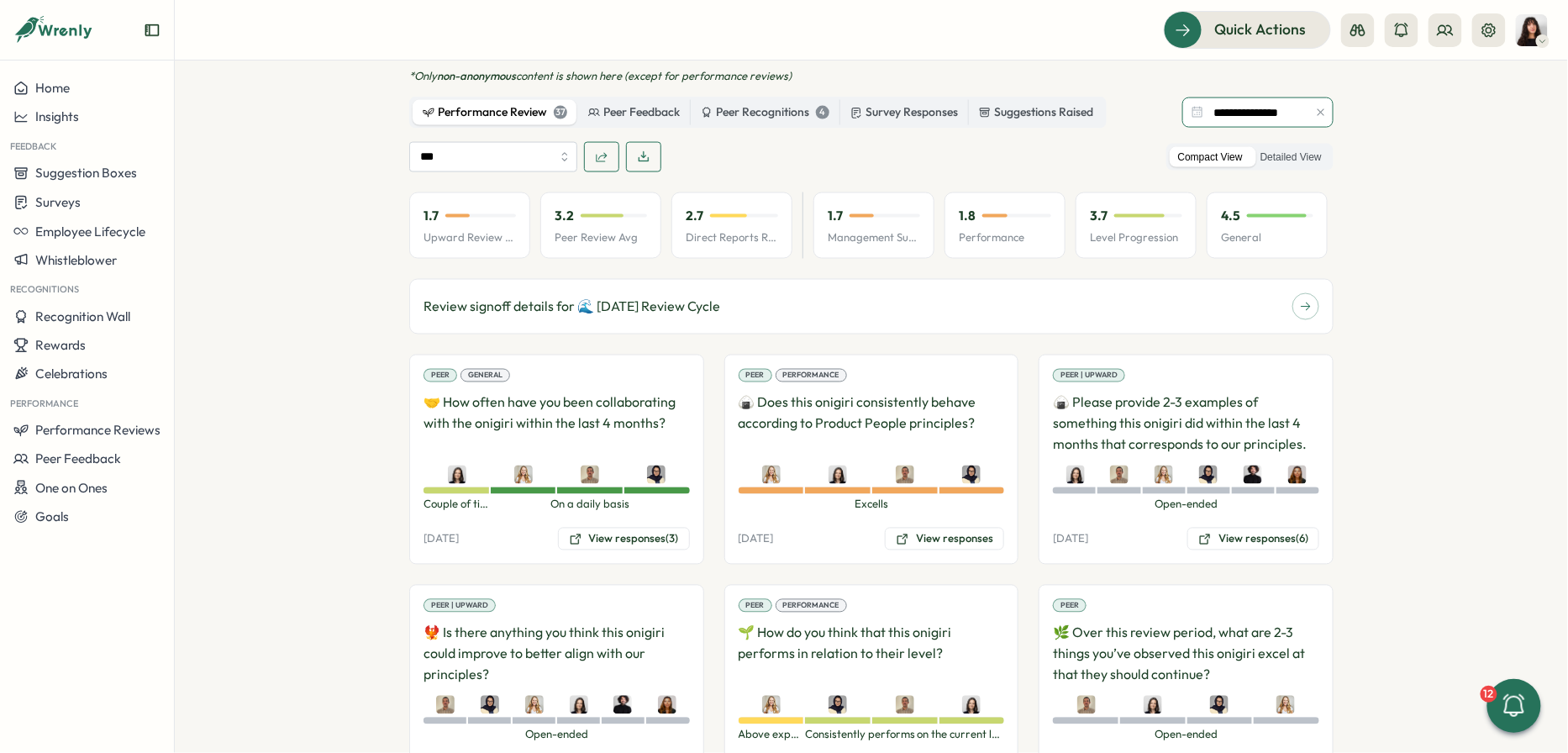
click at [1277, 120] on input "**********" at bounding box center [1258, 112] width 152 height 30
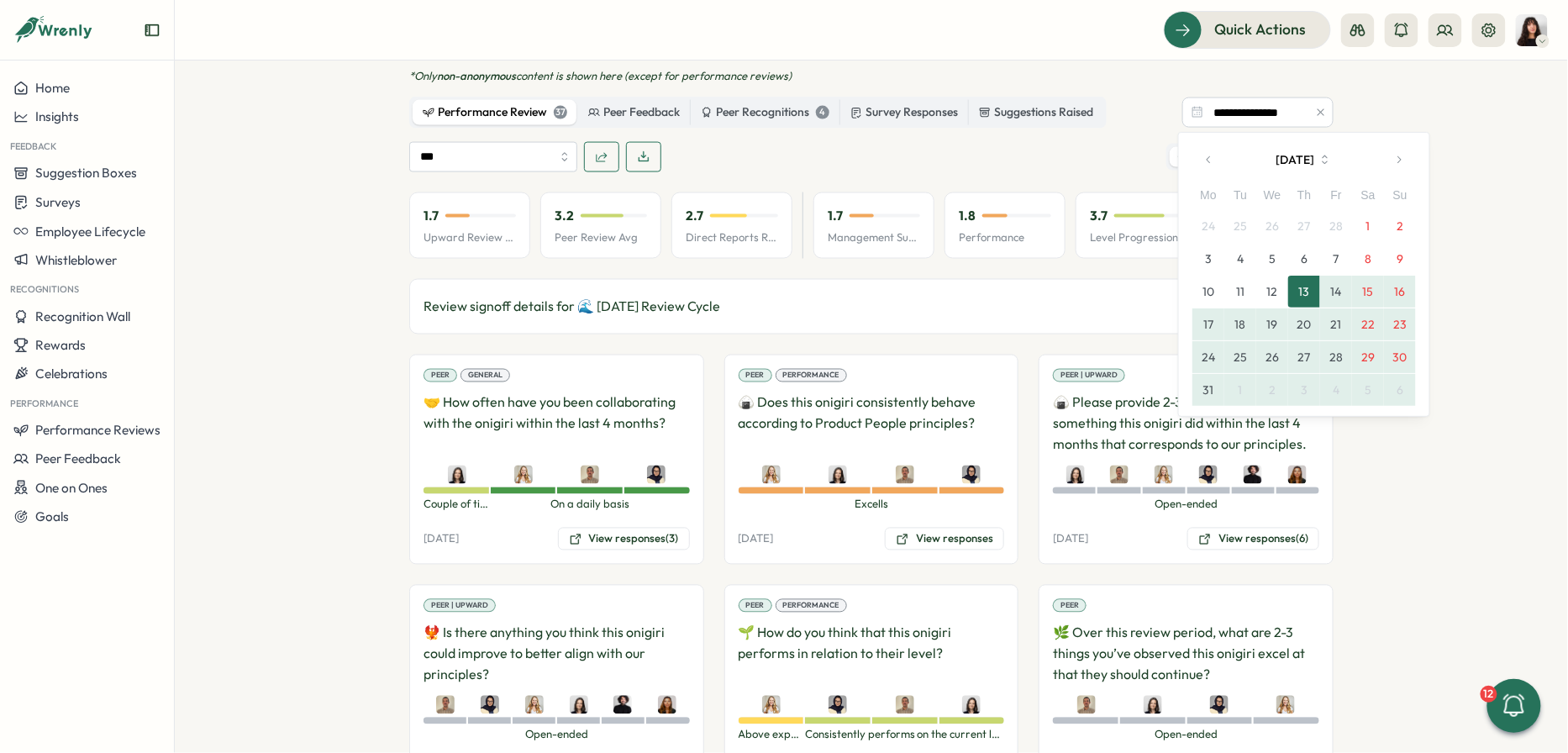
click at [1333, 165] on icon "button" at bounding box center [1325, 160] width 15 height 15
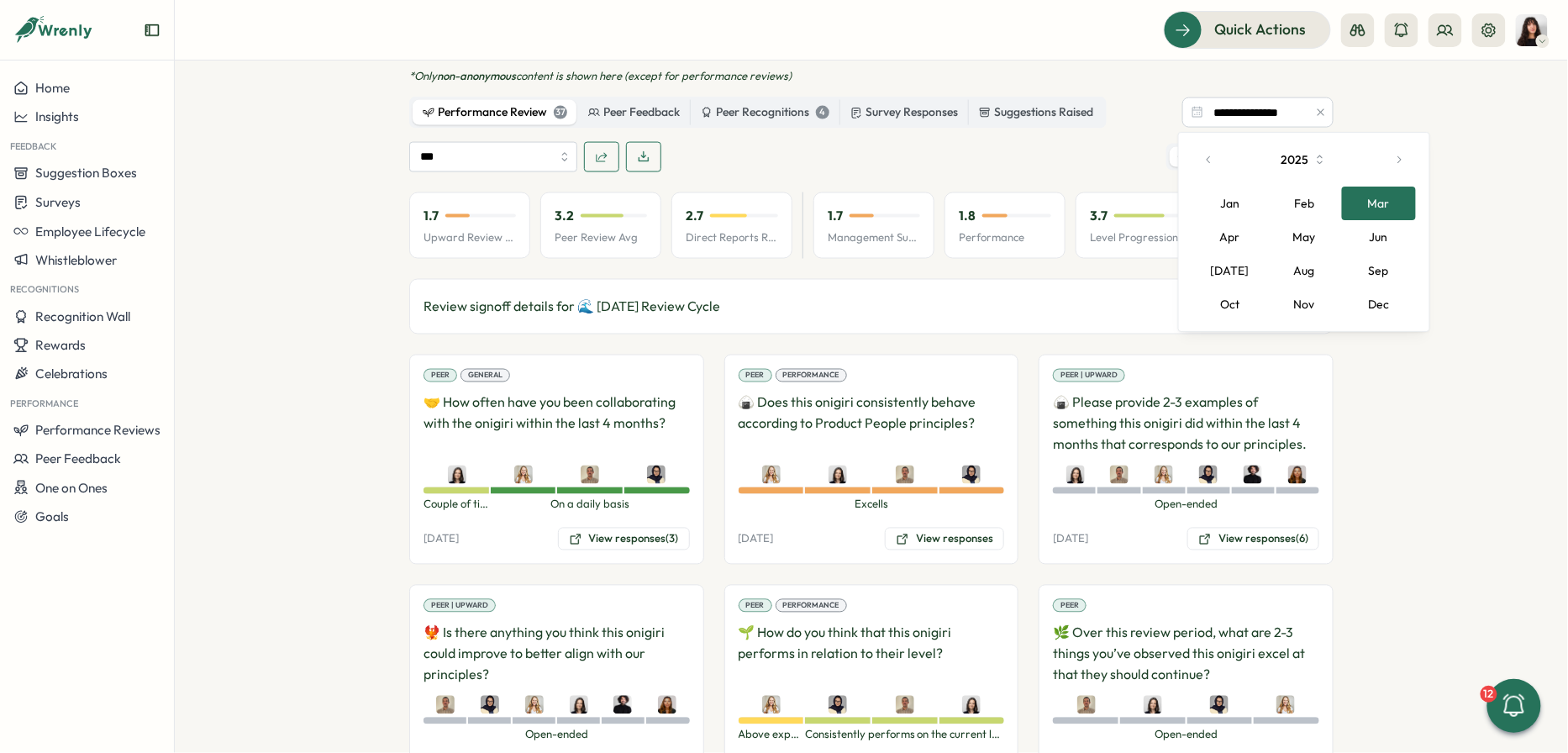
click at [1237, 263] on button "Jul" at bounding box center [1230, 270] width 74 height 34
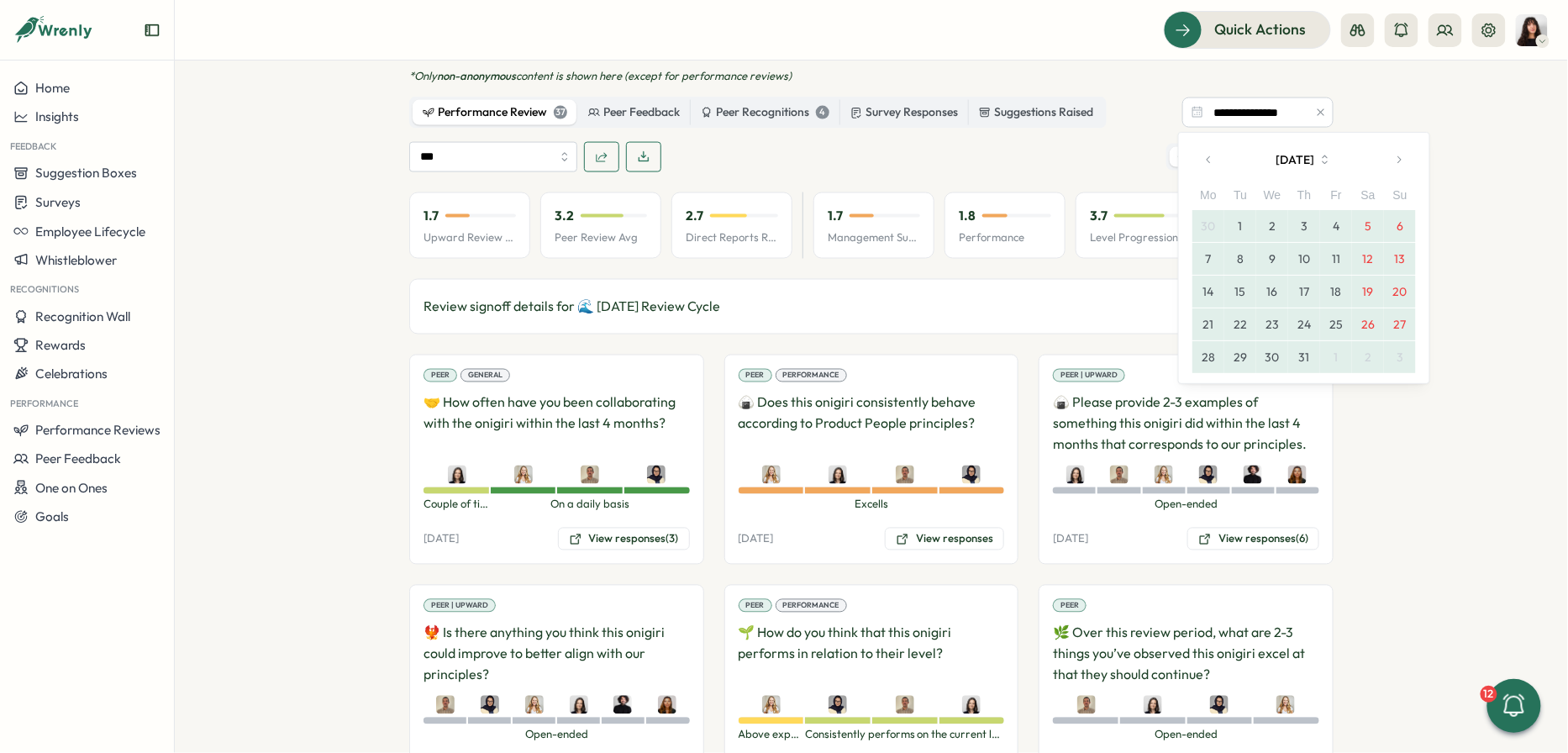
click at [1237, 223] on button "1" at bounding box center [1240, 226] width 32 height 32
click at [1305, 353] on button "31" at bounding box center [1304, 357] width 32 height 32
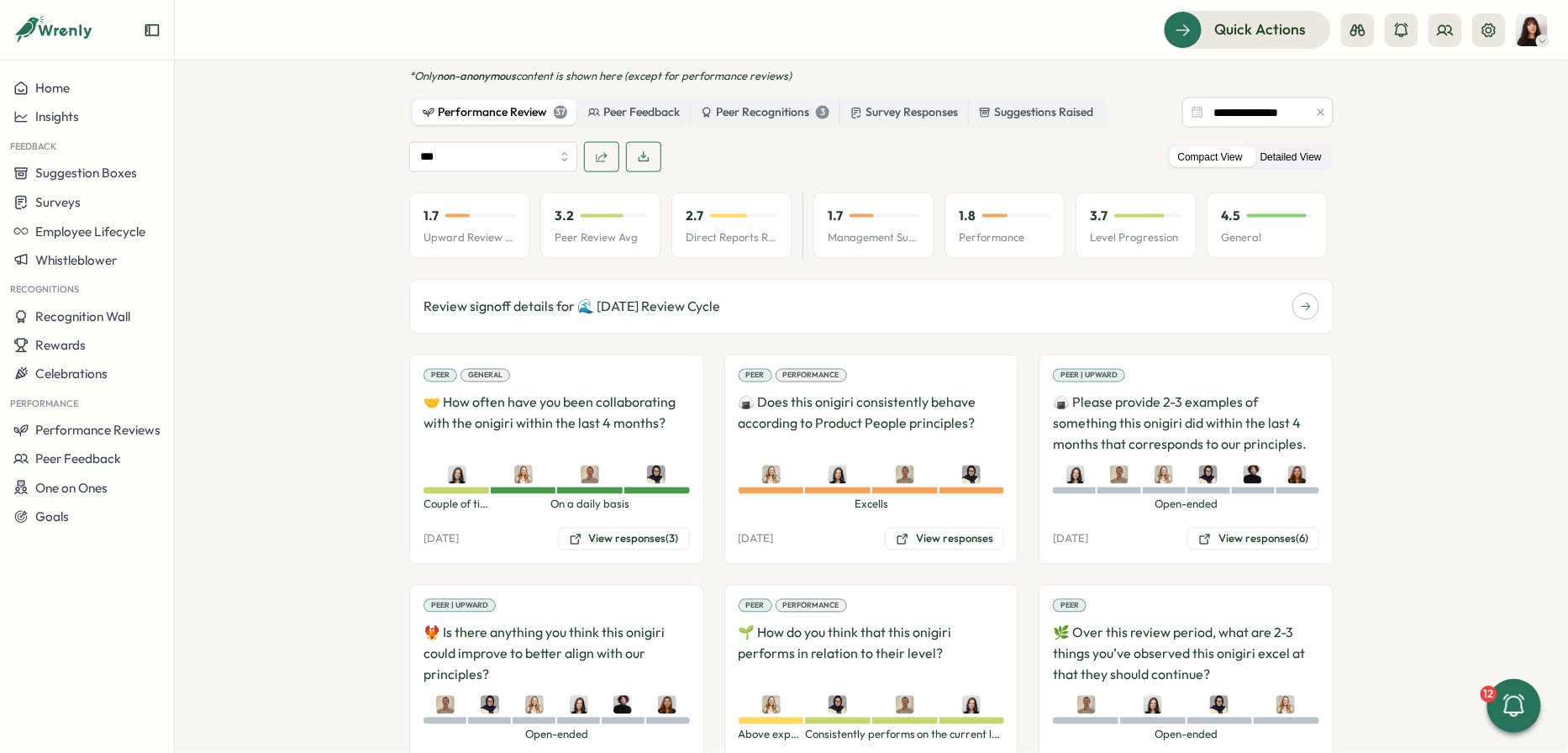
click at [1275, 152] on label "Detailed View" at bounding box center [1291, 157] width 78 height 21
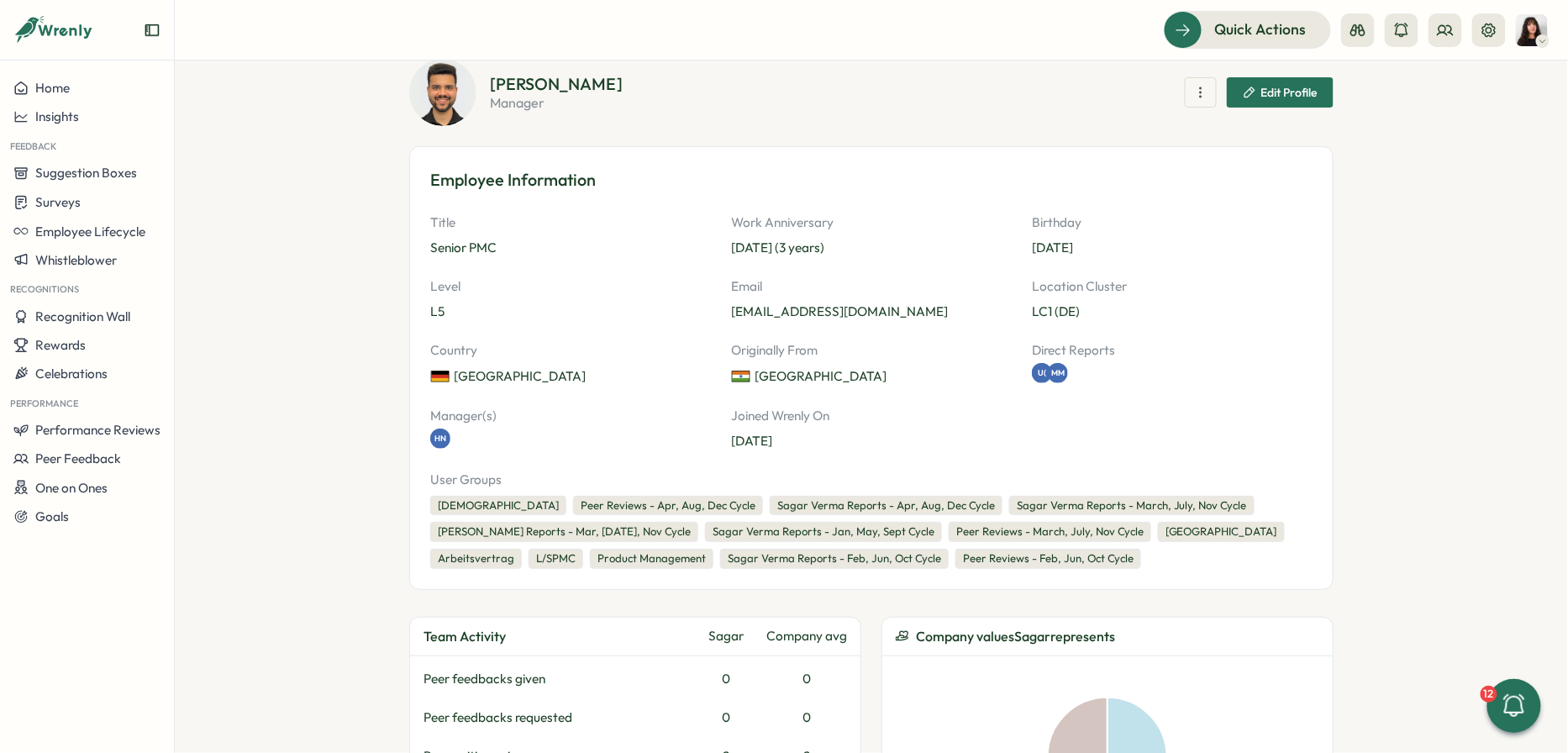
scroll to position [0, 0]
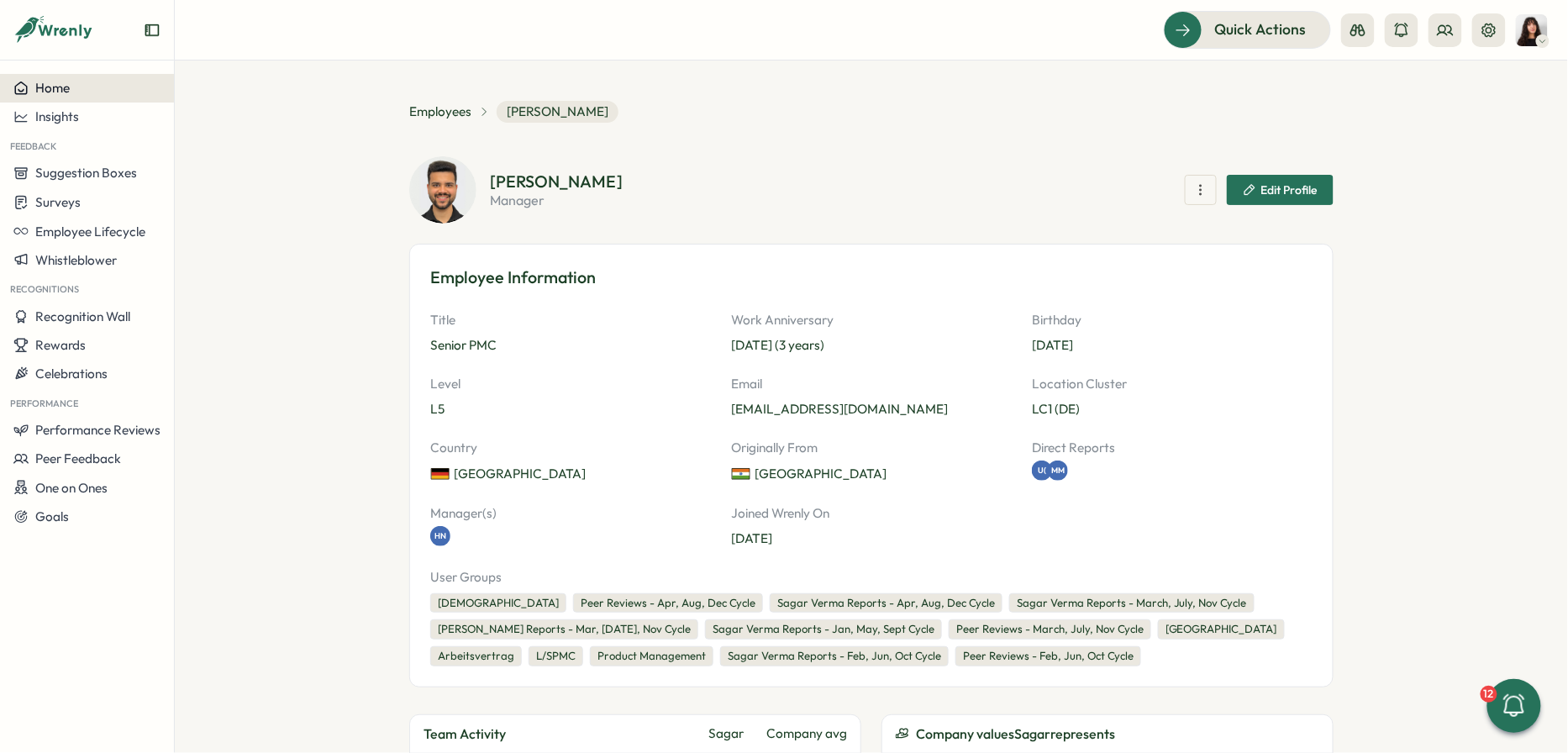
click at [79, 83] on div "Home" at bounding box center [87, 88] width 147 height 15
